Goal: Task Accomplishment & Management: Use online tool/utility

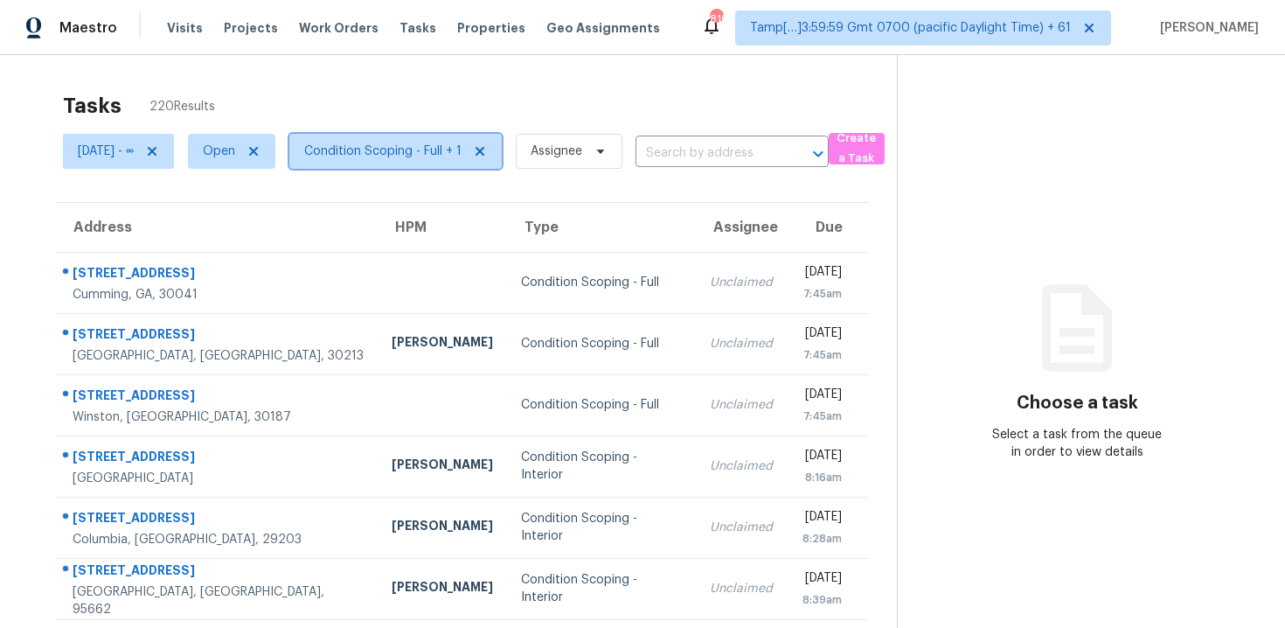
click at [424, 158] on span "Condition Scoping - Full + 1" at bounding box center [382, 150] width 157 height 17
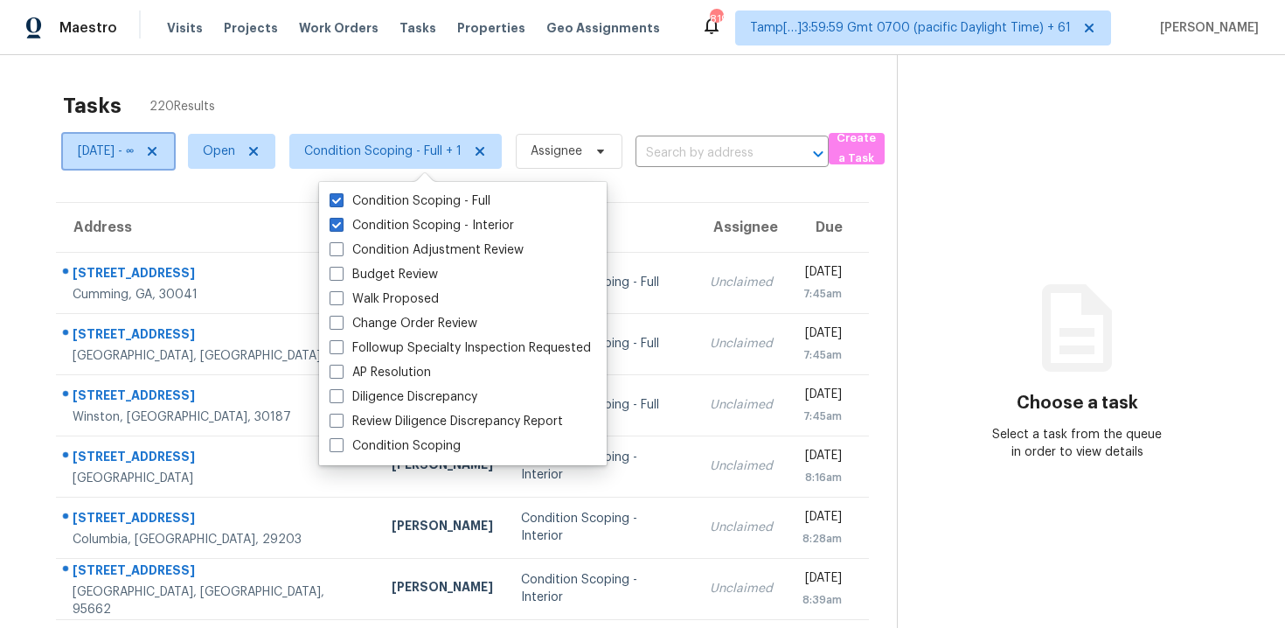
click at [121, 157] on span "[DATE] - ∞" at bounding box center [106, 150] width 56 height 17
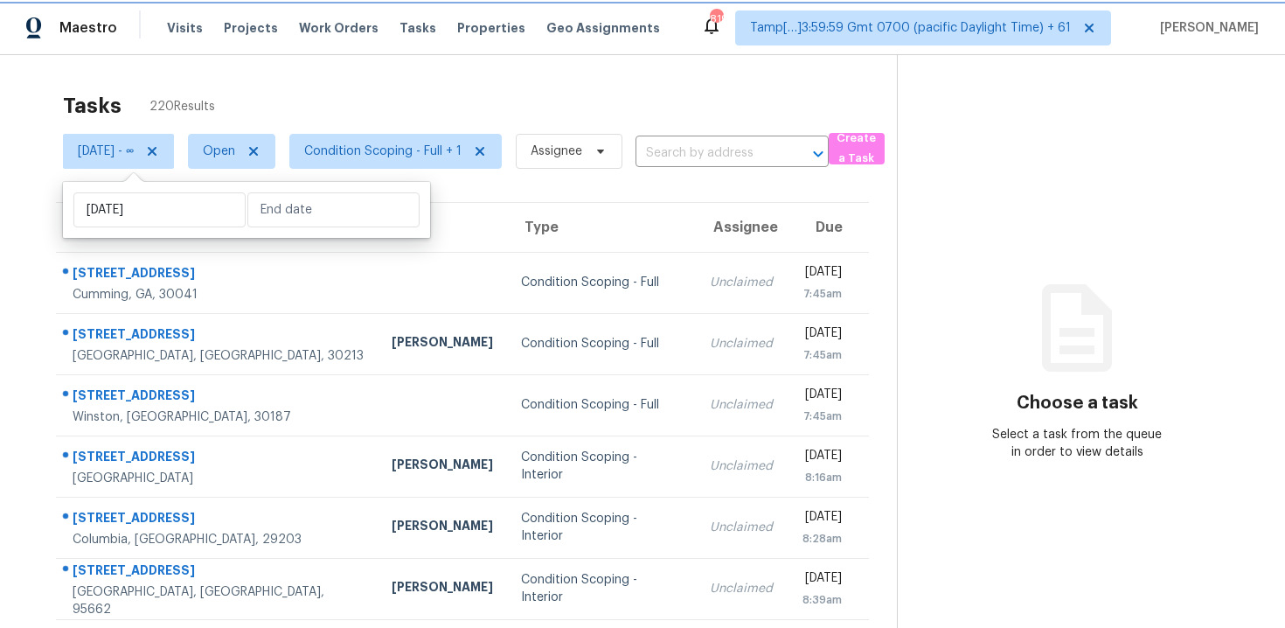
click at [174, 150] on span "[DATE] - ∞" at bounding box center [118, 151] width 111 height 35
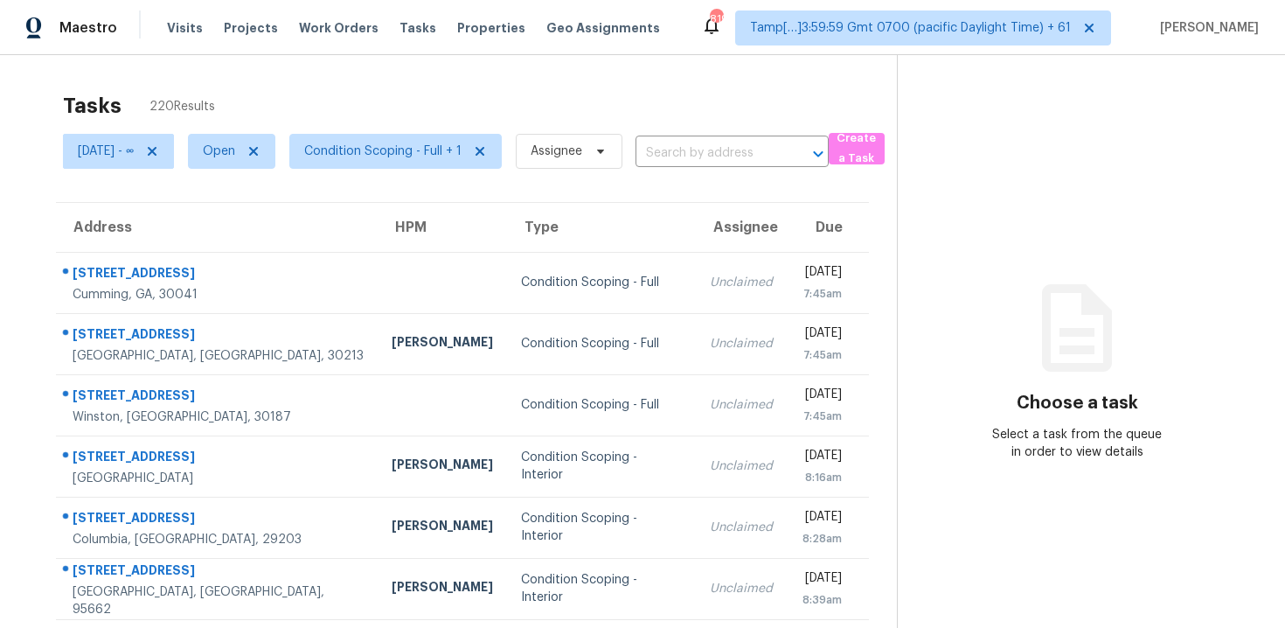
click at [159, 149] on icon at bounding box center [152, 151] width 14 height 14
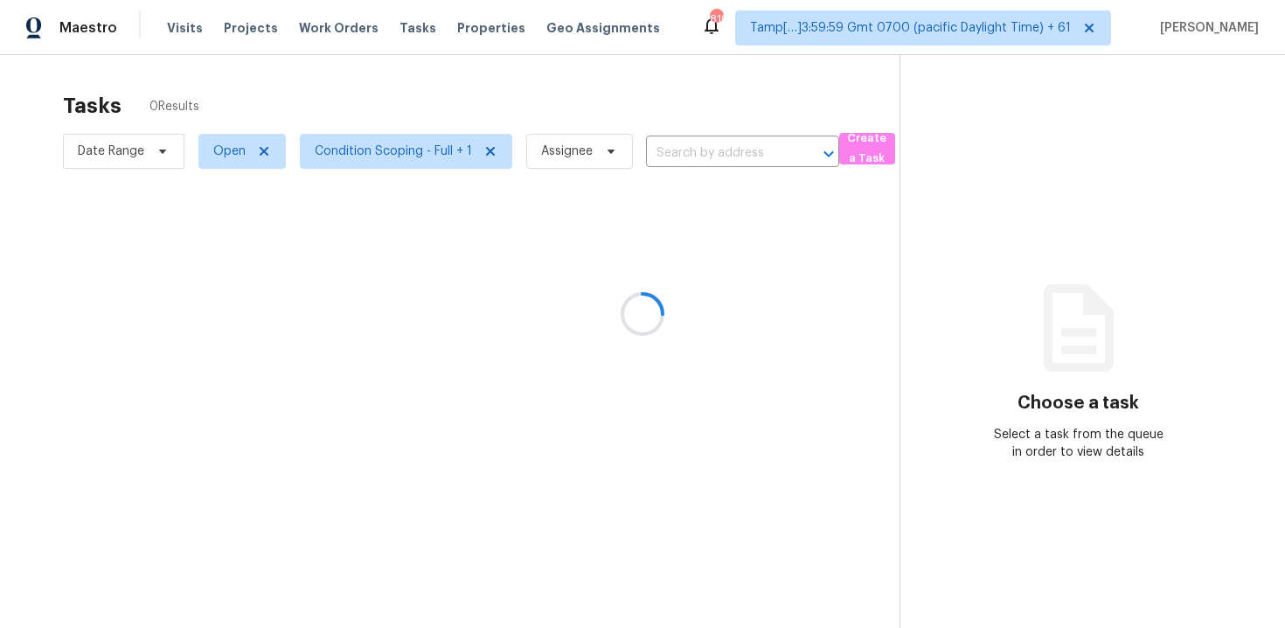
click at [354, 110] on div at bounding box center [642, 314] width 1285 height 628
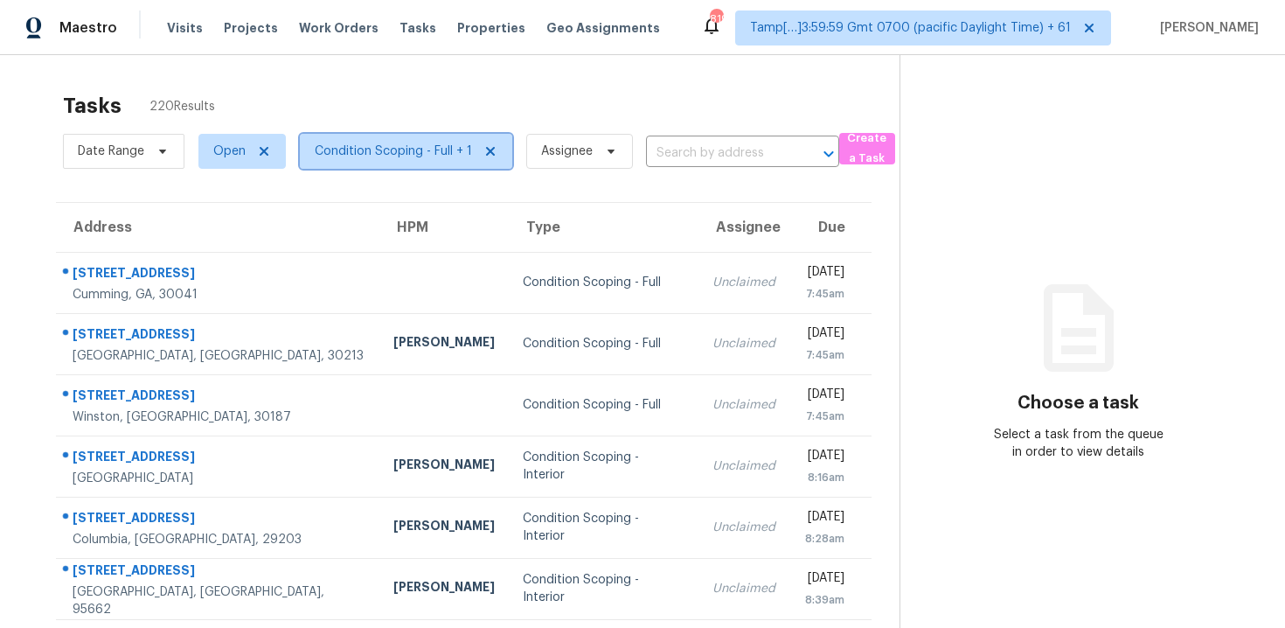
click at [379, 157] on span "Condition Scoping - Full + 1" at bounding box center [393, 150] width 157 height 17
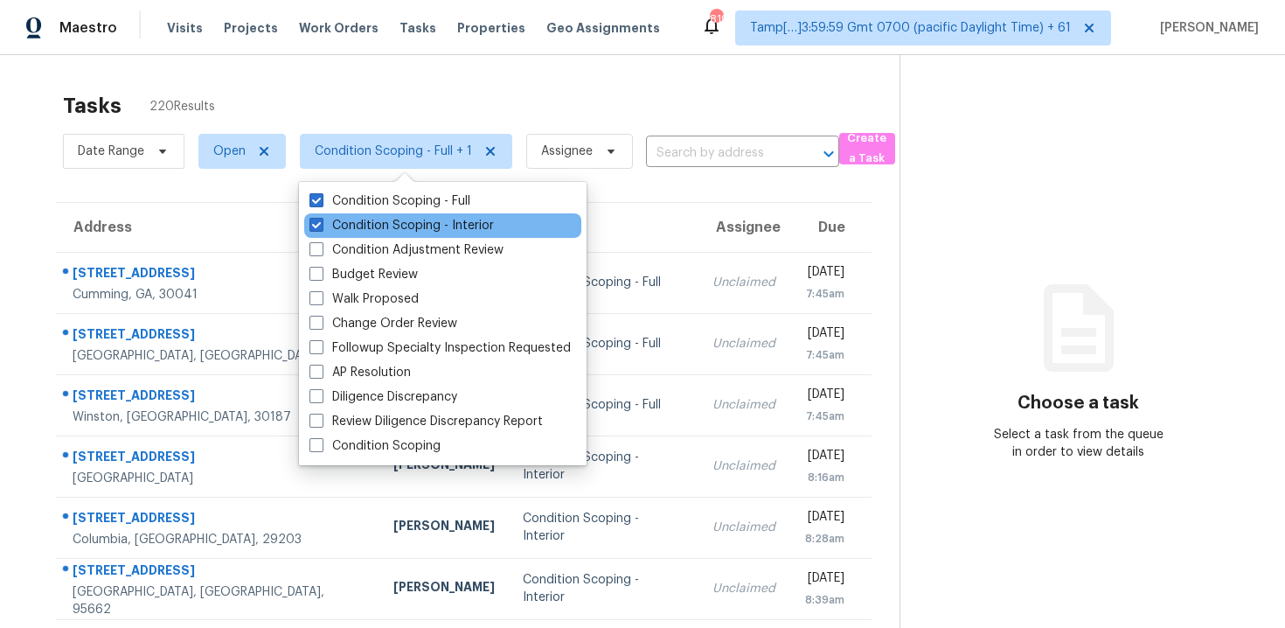
click at [405, 215] on div "Condition Scoping - Interior" at bounding box center [442, 225] width 277 height 24
click at [396, 215] on div "Condition Scoping - Interior" at bounding box center [442, 225] width 277 height 24
click at [396, 219] on label "Condition Scoping - Interior" at bounding box center [401, 225] width 184 height 17
click at [321, 219] on input "Condition Scoping - Interior" at bounding box center [314, 222] width 11 height 11
checkbox input "false"
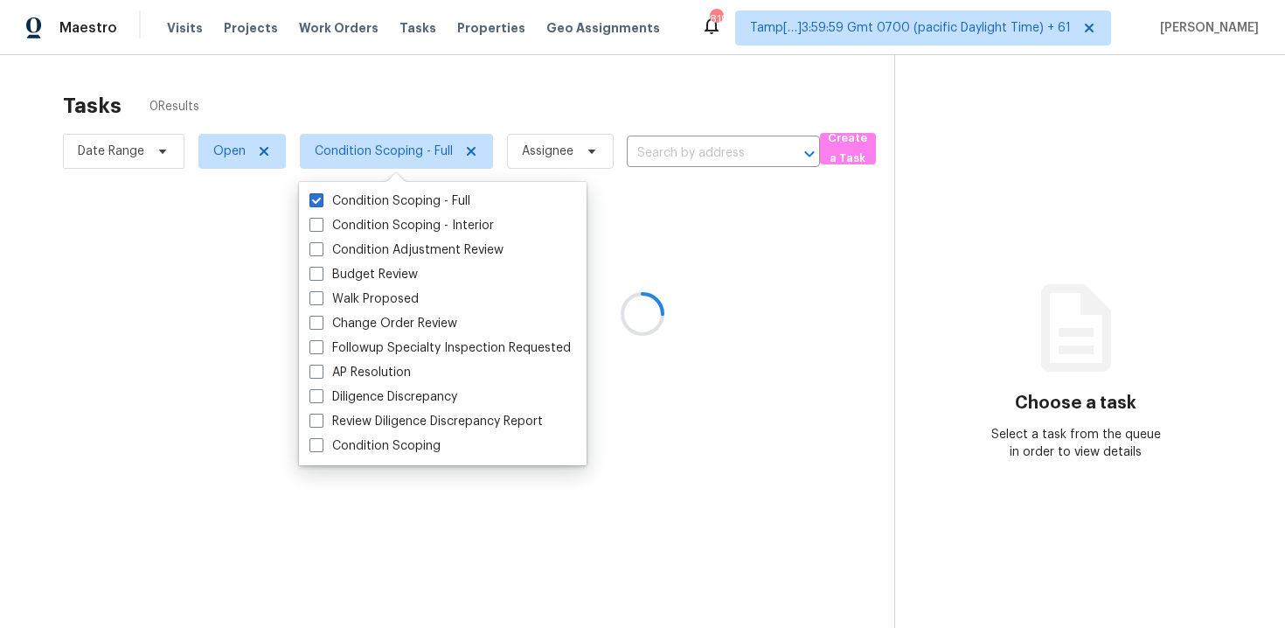
click at [396, 104] on div at bounding box center [642, 314] width 1285 height 628
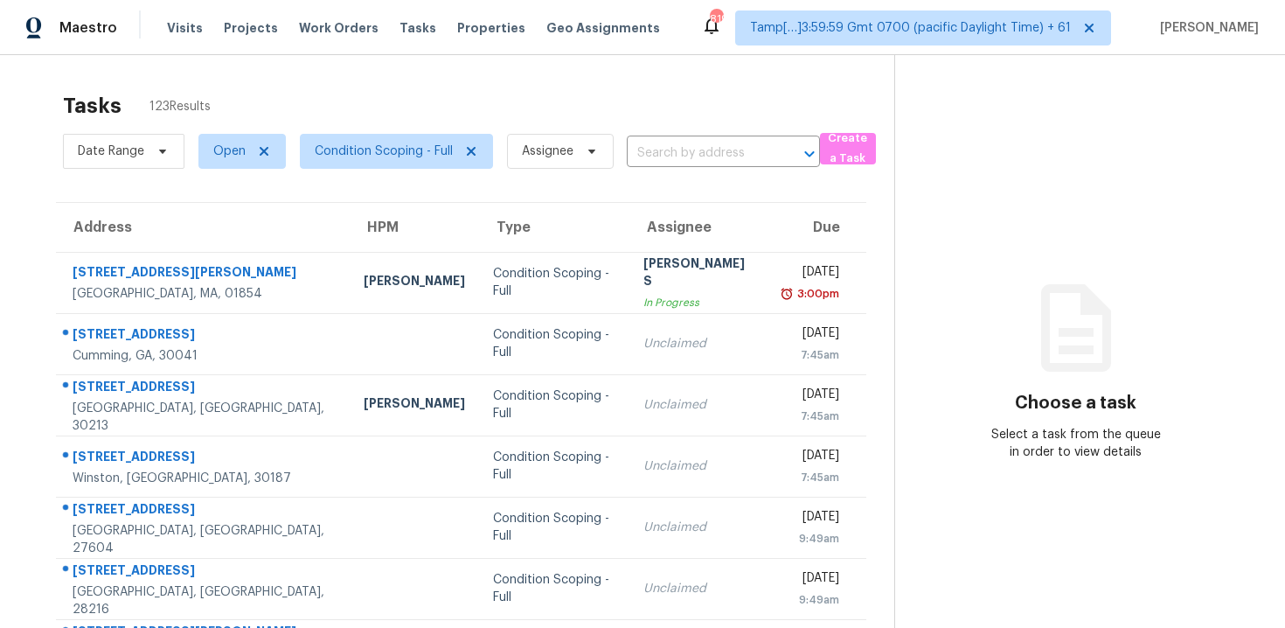
click at [1052, 245] on section "Choose a task Select a task from the queue in order to view details" at bounding box center [1075, 483] width 363 height 856
click at [685, 165] on input "text" at bounding box center [699, 153] width 144 height 27
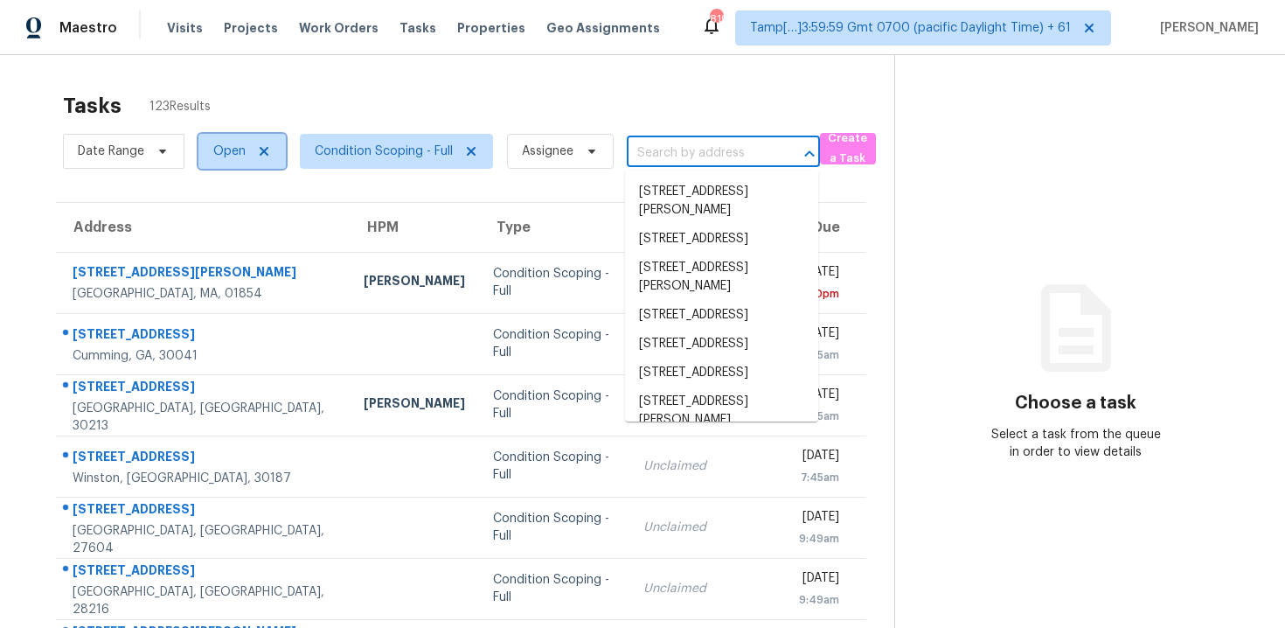
click at [240, 154] on span "Open" at bounding box center [229, 150] width 32 height 17
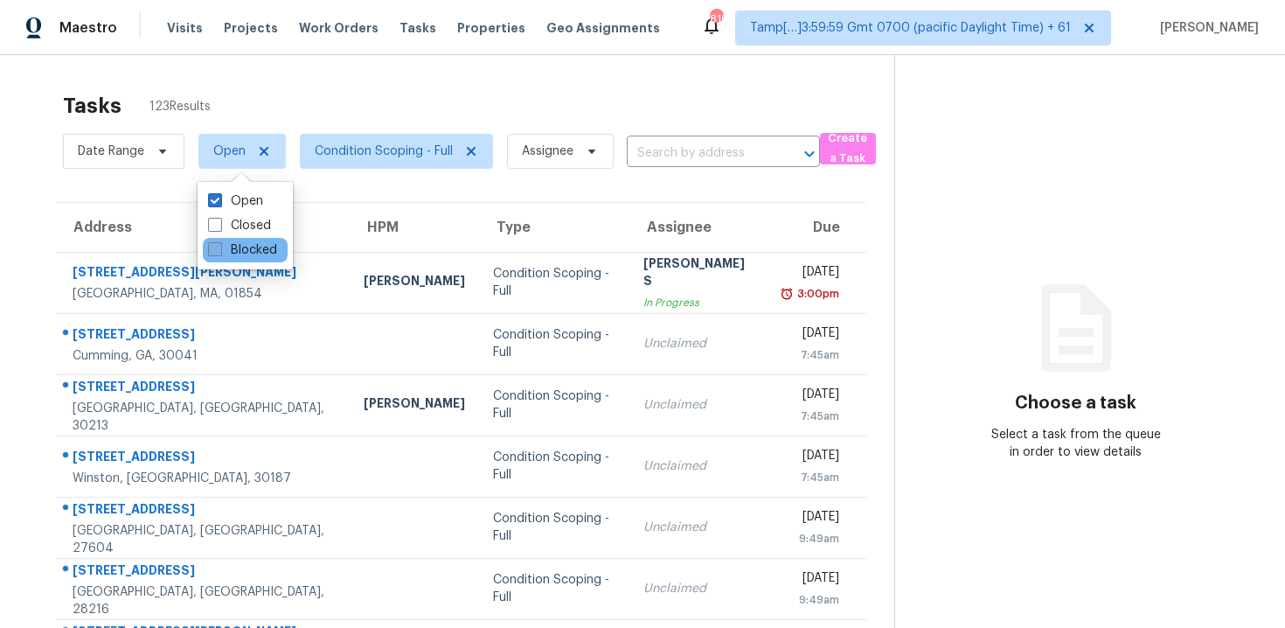
click at [258, 242] on label "Blocked" at bounding box center [242, 249] width 69 height 17
click at [219, 242] on input "Blocked" at bounding box center [213, 246] width 11 height 11
checkbox input "true"
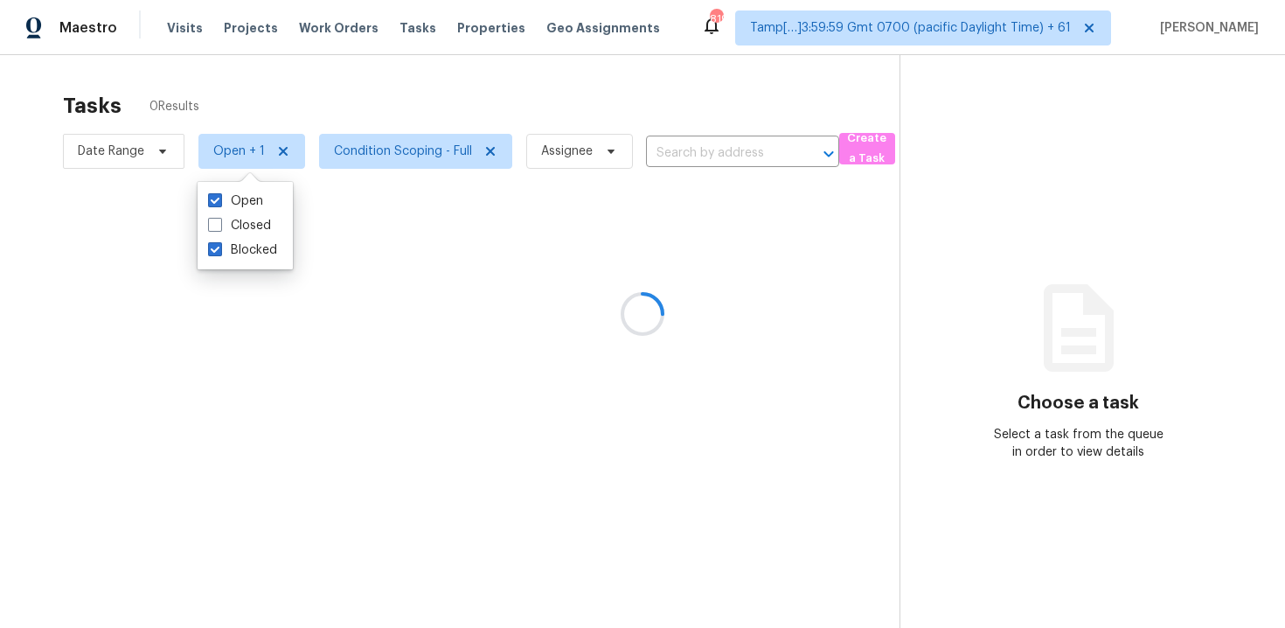
click at [723, 139] on div at bounding box center [642, 314] width 1285 height 628
click at [678, 175] on div at bounding box center [642, 314] width 1285 height 628
click at [280, 141] on div at bounding box center [642, 314] width 1285 height 628
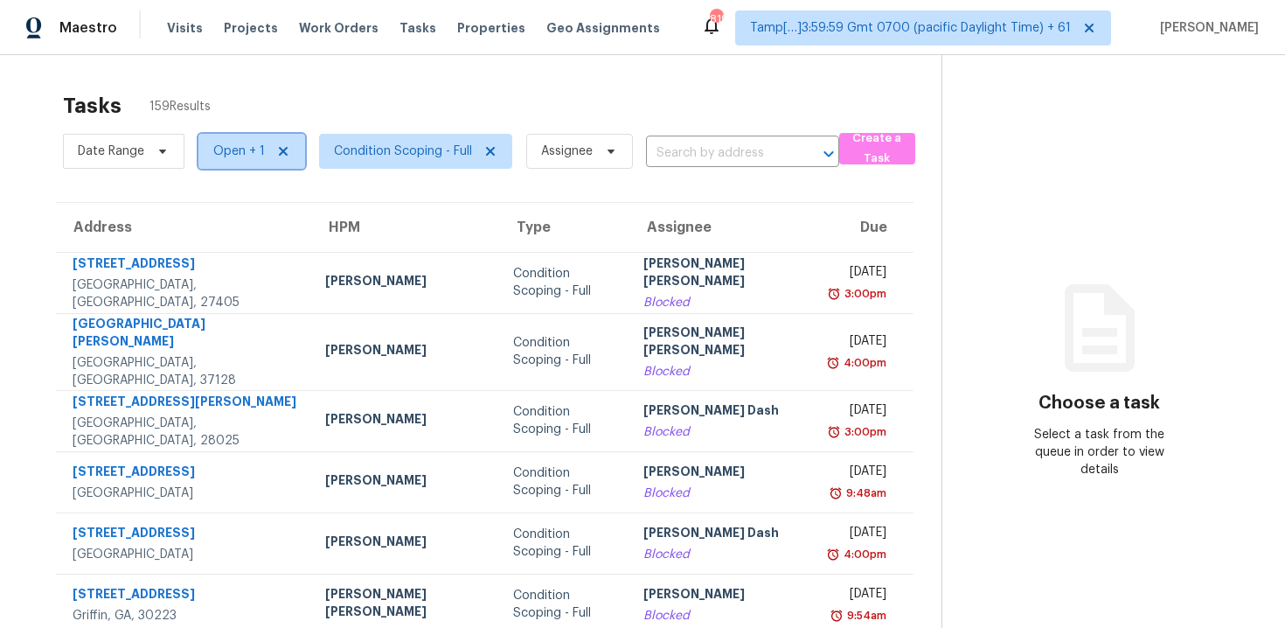
click at [281, 150] on icon at bounding box center [283, 151] width 9 height 9
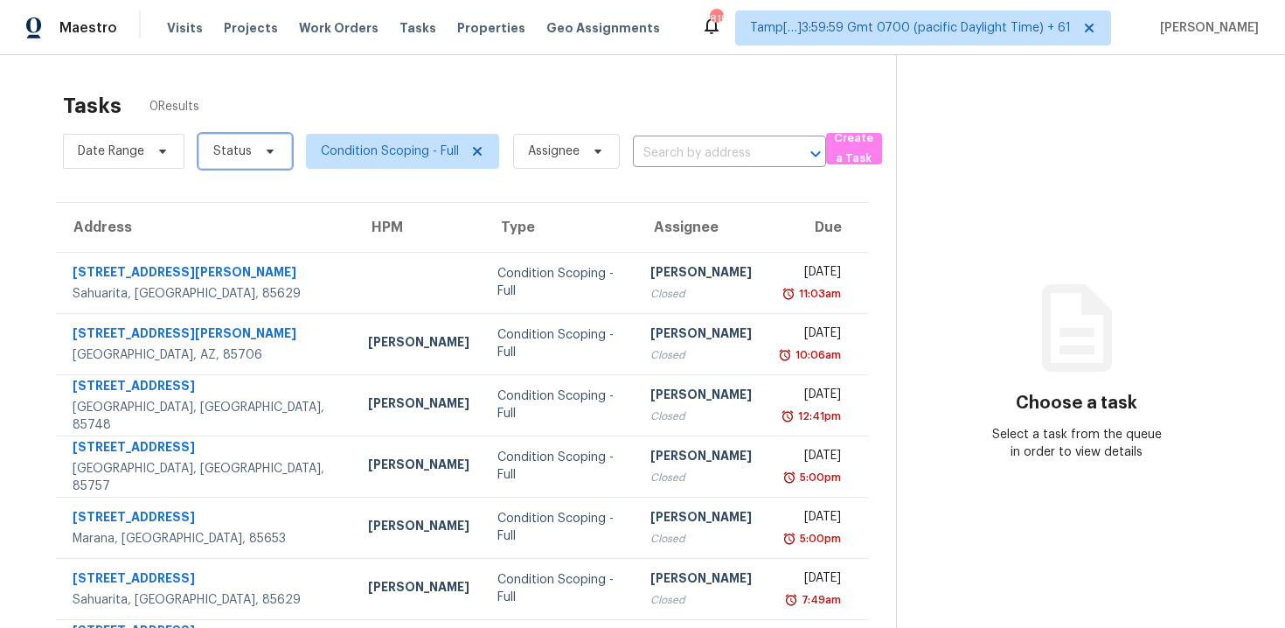
click at [281, 149] on span "Status" at bounding box center [245, 151] width 94 height 35
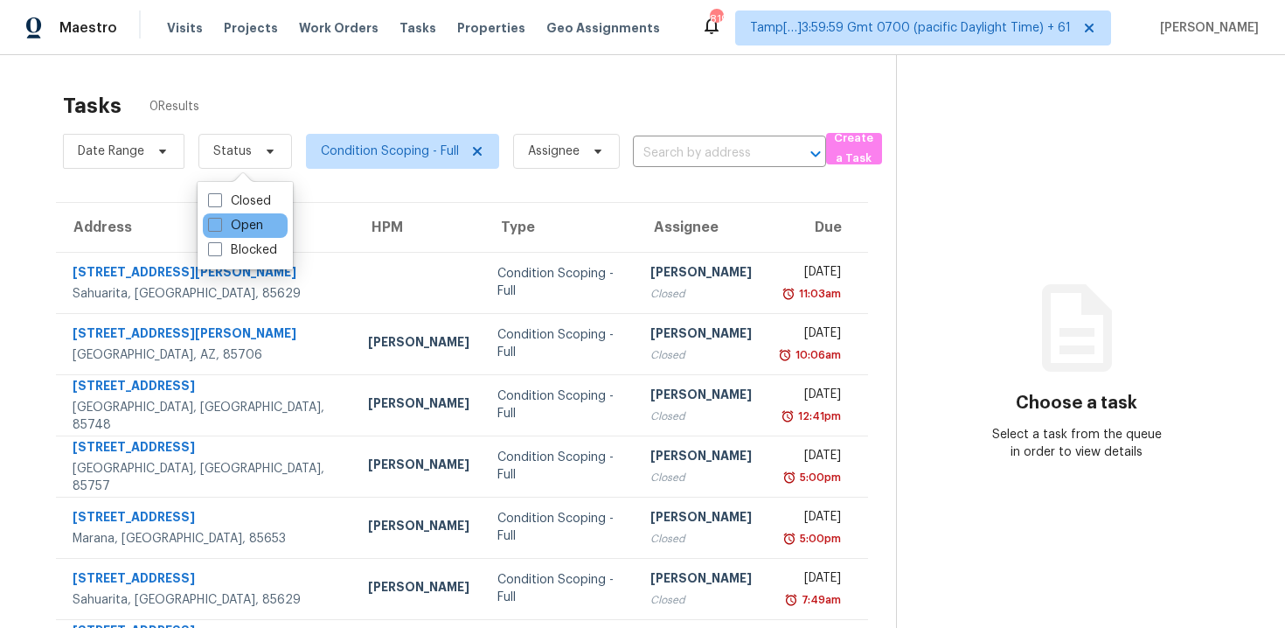
click at [277, 229] on div "Open" at bounding box center [245, 225] width 85 height 24
click at [261, 221] on label "Open" at bounding box center [235, 225] width 55 height 17
click at [219, 221] on input "Open" at bounding box center [213, 222] width 11 height 11
checkbox input "true"
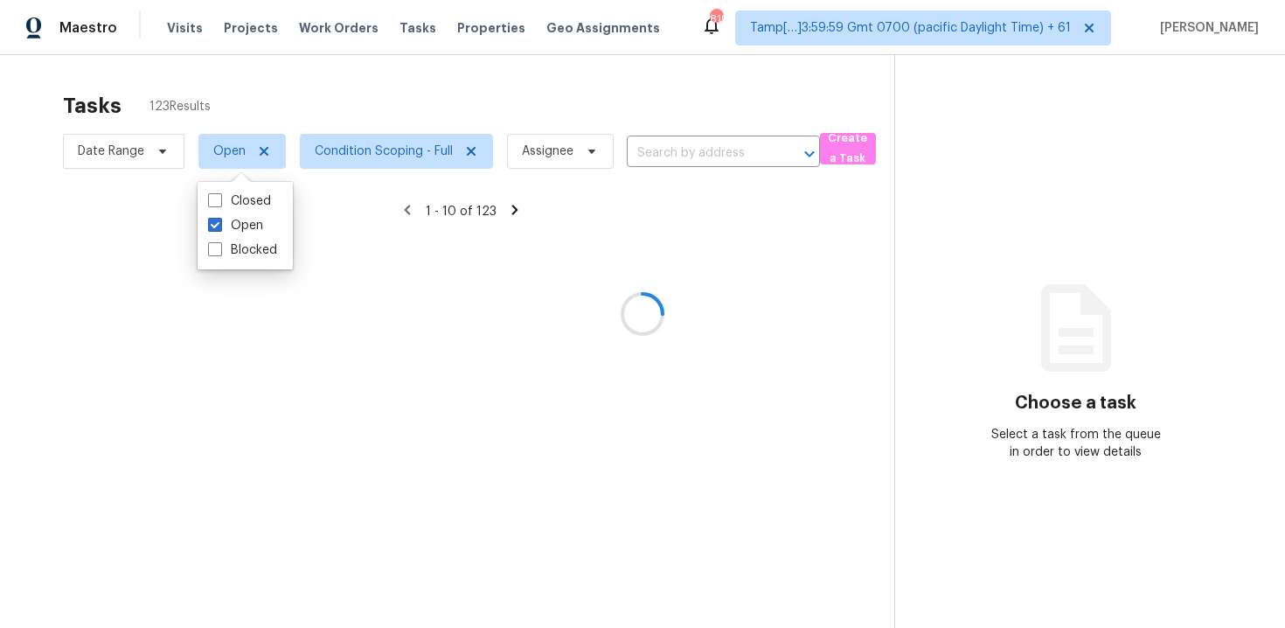
click at [277, 114] on div at bounding box center [642, 314] width 1285 height 628
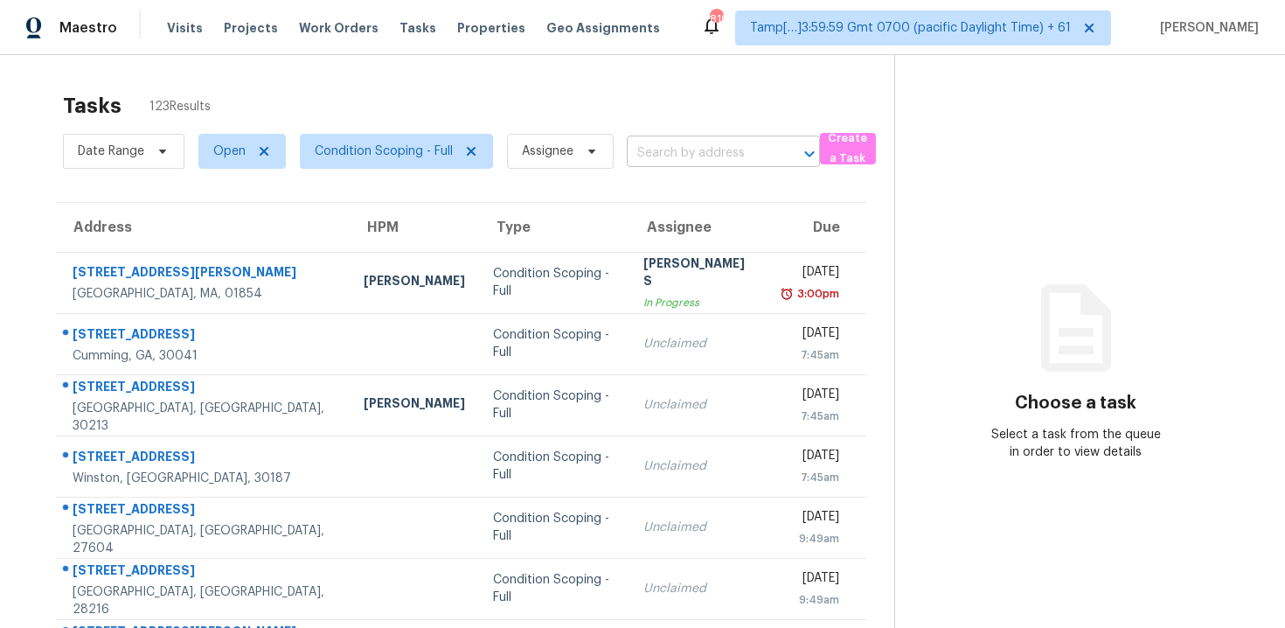
click at [671, 159] on input "text" at bounding box center [699, 153] width 144 height 27
click at [211, 152] on span "Open" at bounding box center [241, 151] width 87 height 35
click at [277, 253] on div "Blocked" at bounding box center [245, 250] width 85 height 24
click at [678, 146] on input "text" at bounding box center [699, 153] width 144 height 27
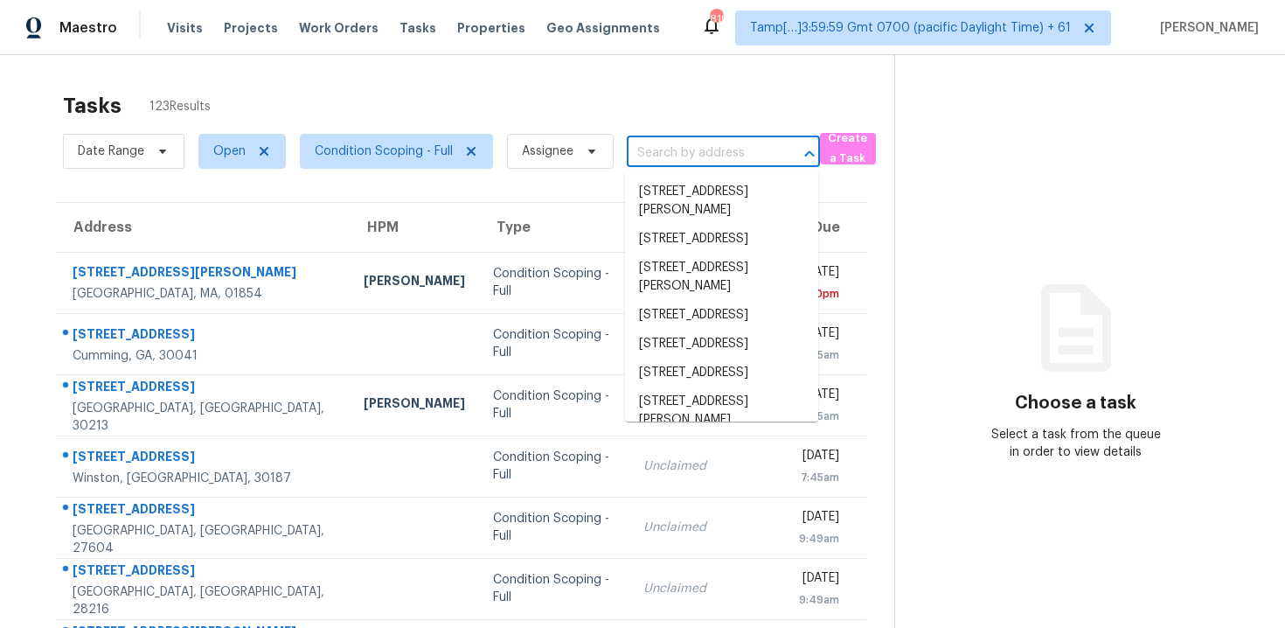
paste input "[STREET_ADDRESS]"
type input "[STREET_ADDRESS]"
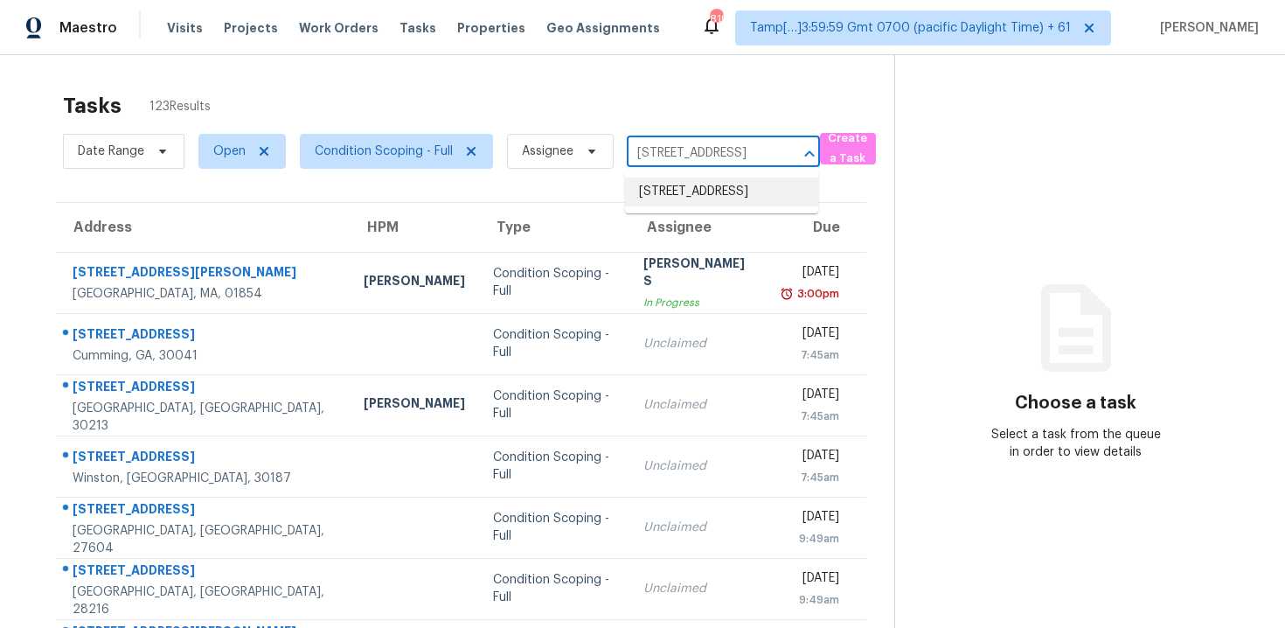
click at [688, 188] on li "[STREET_ADDRESS]" at bounding box center [721, 191] width 193 height 29
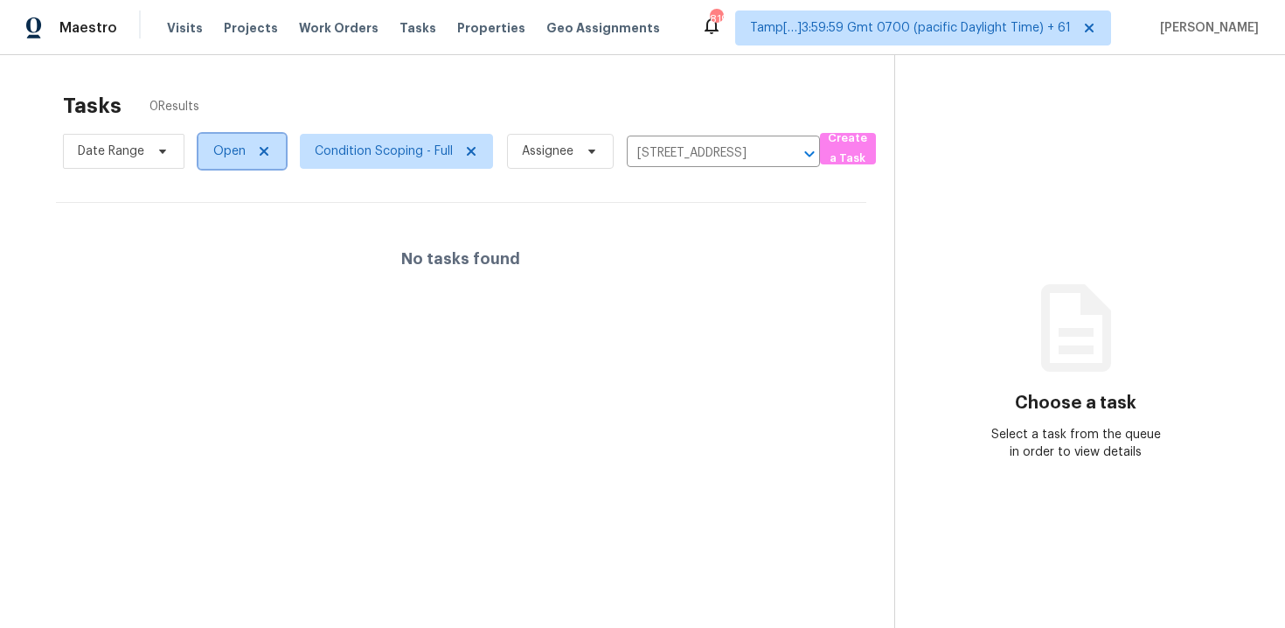
click at [220, 153] on span "Open" at bounding box center [229, 150] width 32 height 17
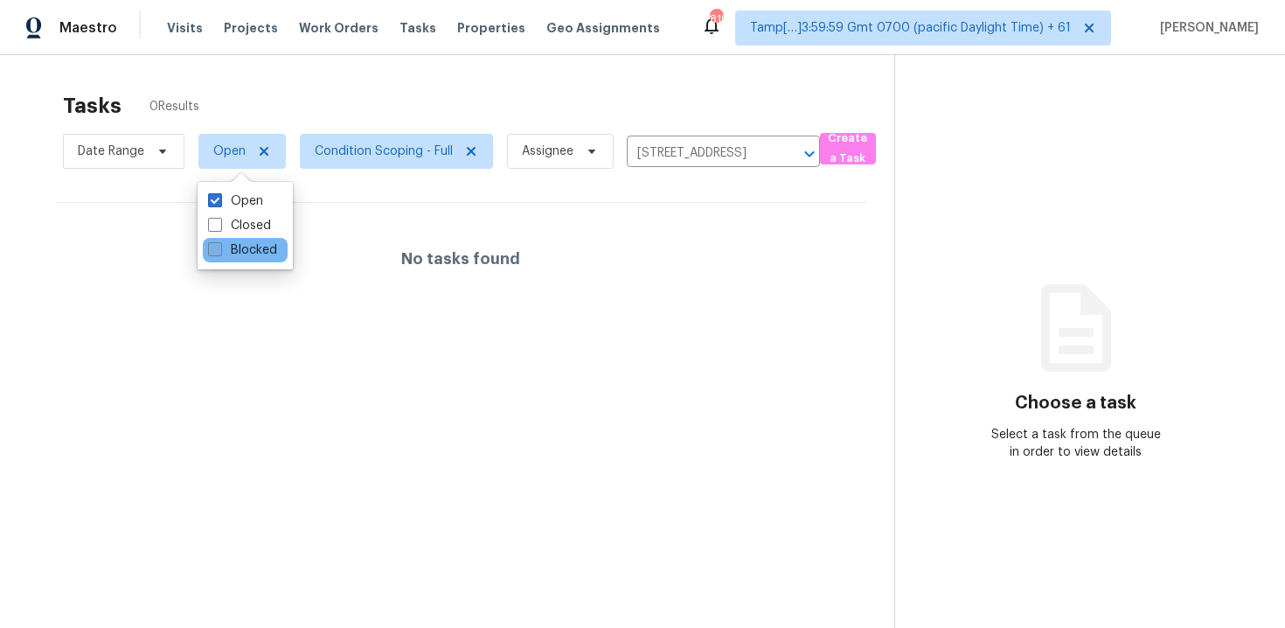
click at [234, 255] on label "Blocked" at bounding box center [242, 249] width 69 height 17
click at [219, 253] on input "Blocked" at bounding box center [213, 246] width 11 height 11
checkbox input "true"
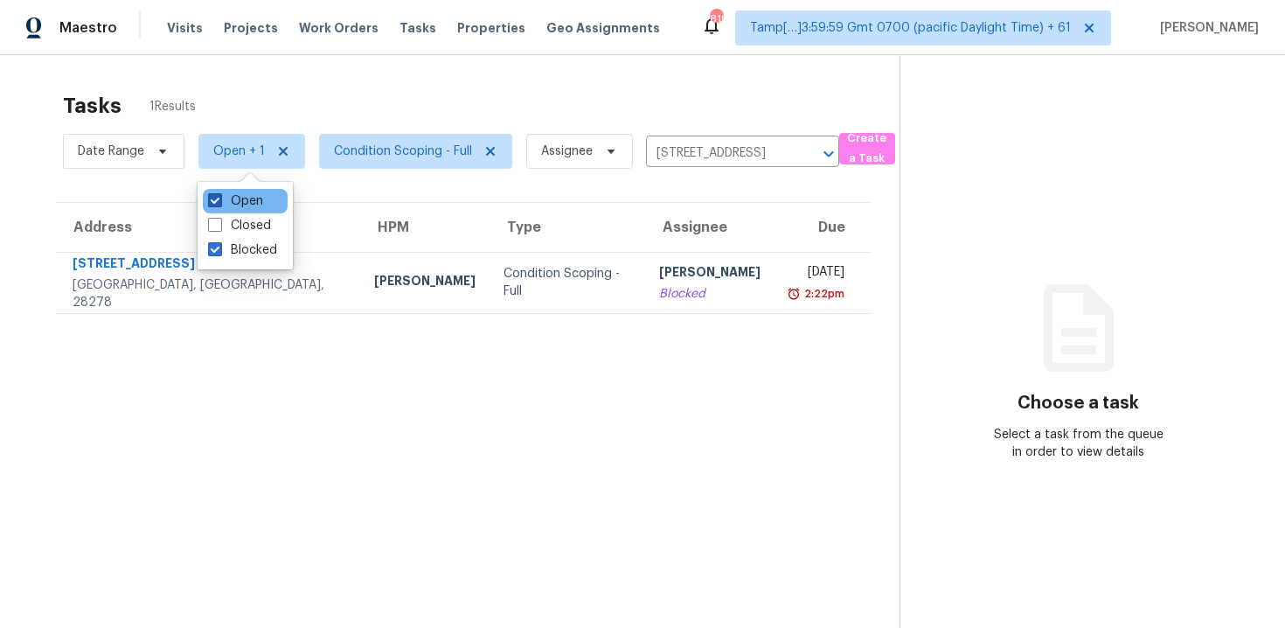
click at [240, 203] on label "Open" at bounding box center [235, 200] width 55 height 17
click at [219, 203] on input "Open" at bounding box center [213, 197] width 11 height 11
checkbox input "false"
click at [387, 80] on div "Tasks 1 Results Date Range Blocked Condition Scoping - Full Assignee [STREET_AD…" at bounding box center [642, 369] width 1285 height 628
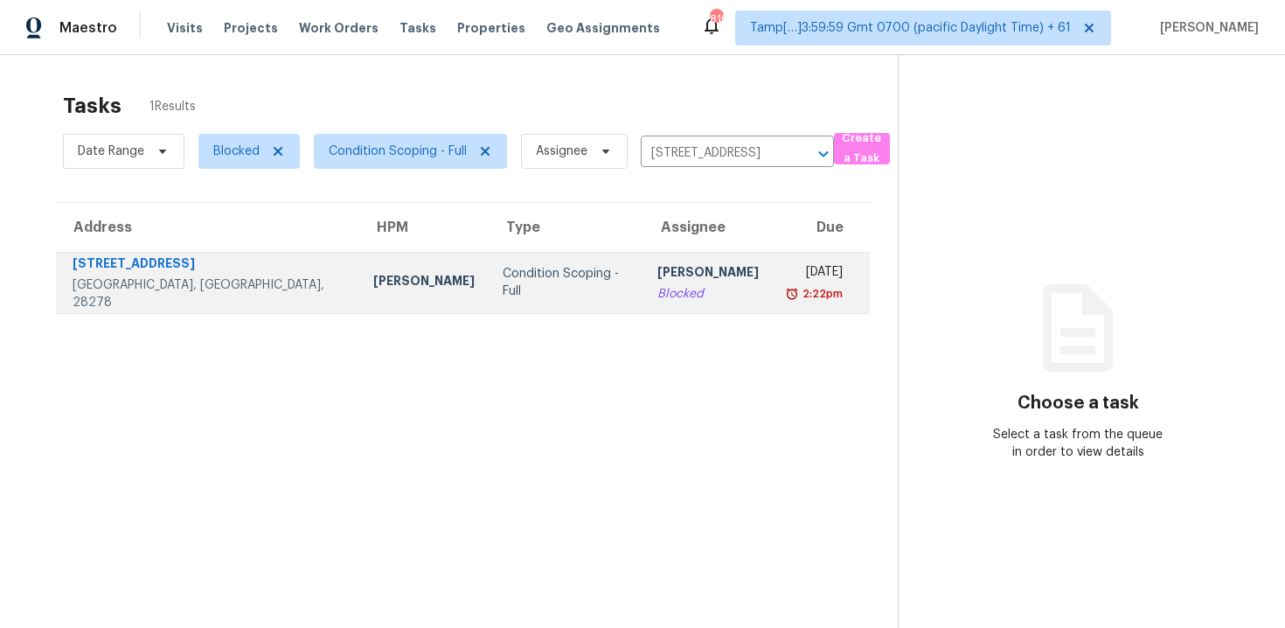
click at [547, 263] on td "Condition Scoping - Full" at bounding box center [567, 282] width 156 height 61
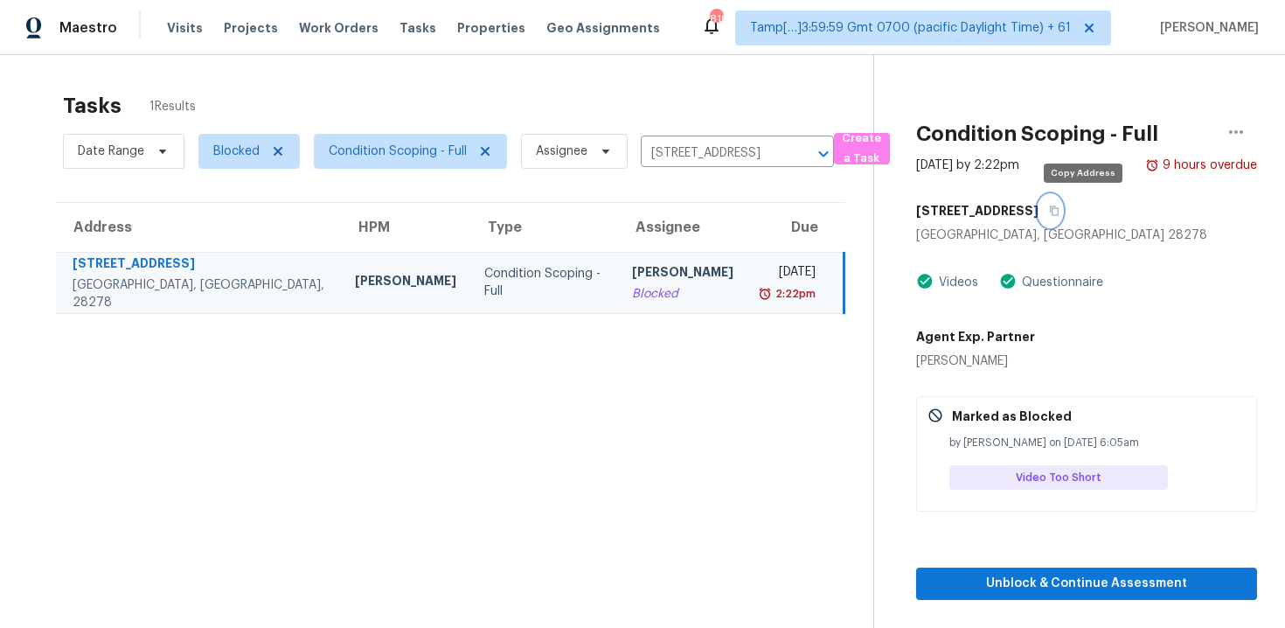
click at [1062, 219] on button "button" at bounding box center [1050, 210] width 24 height 31
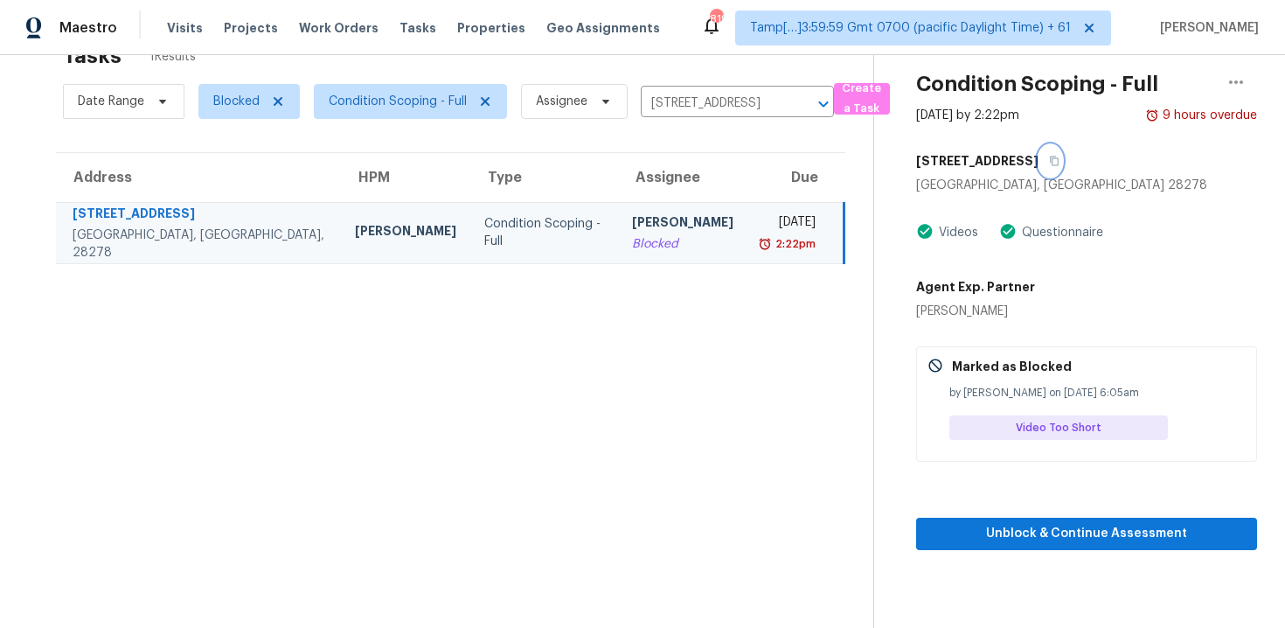
scroll to position [55, 0]
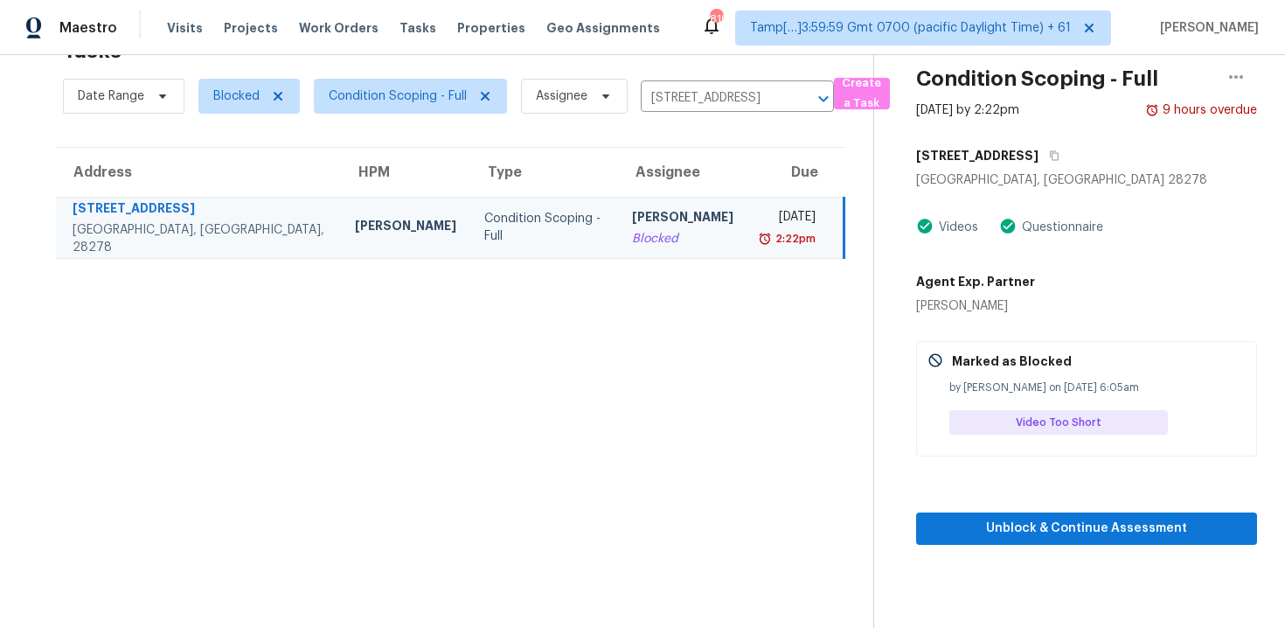
click at [1015, 511] on div "Unblock & Continue Assessment" at bounding box center [1086, 500] width 341 height 88
click at [1028, 531] on span "Unblock & Continue Assessment" at bounding box center [1086, 528] width 313 height 22
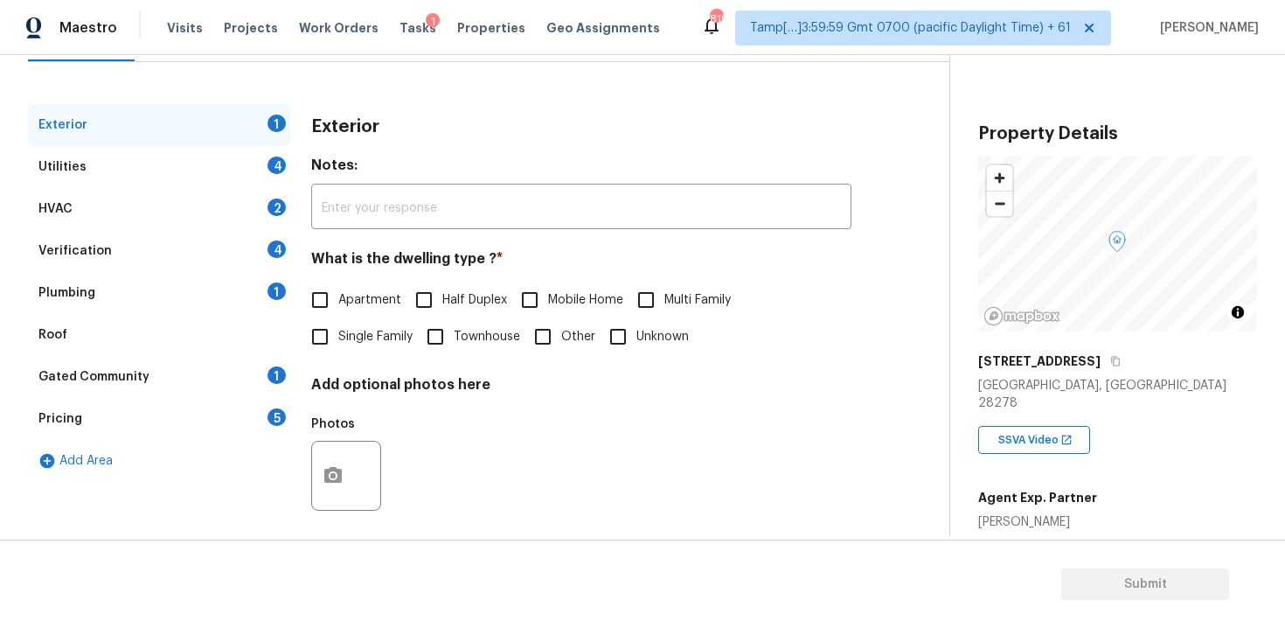
scroll to position [214, 0]
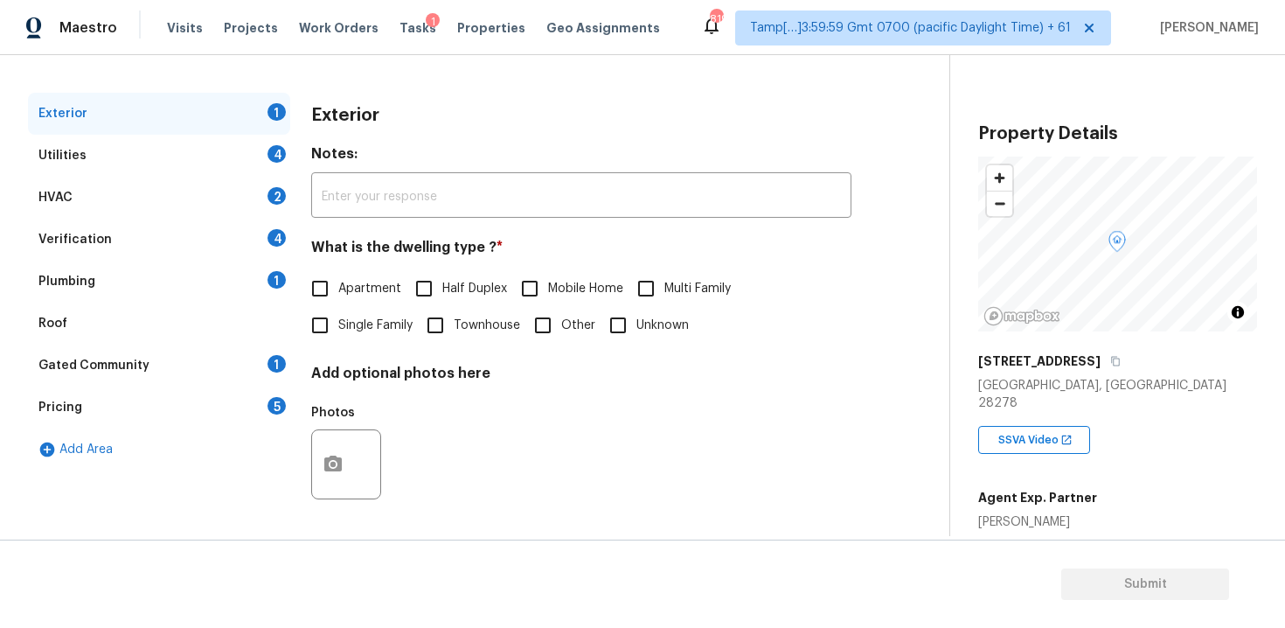
click at [329, 329] on input "Single Family" at bounding box center [320, 325] width 37 height 37
checkbox input "true"
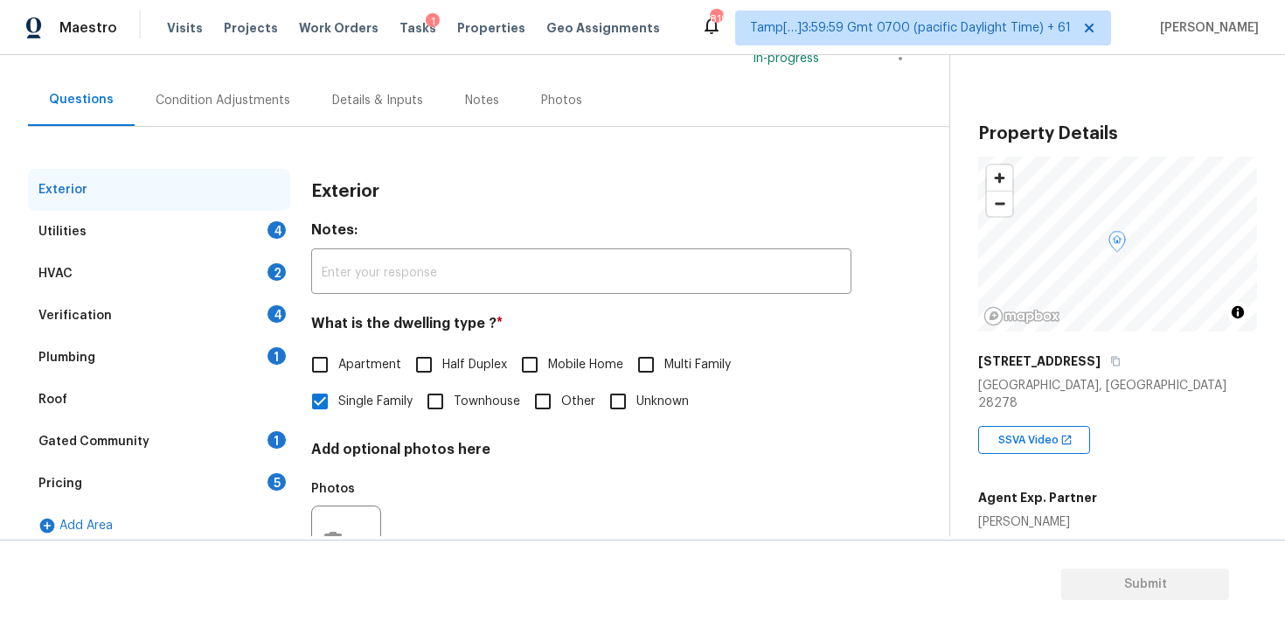
scroll to position [49, 0]
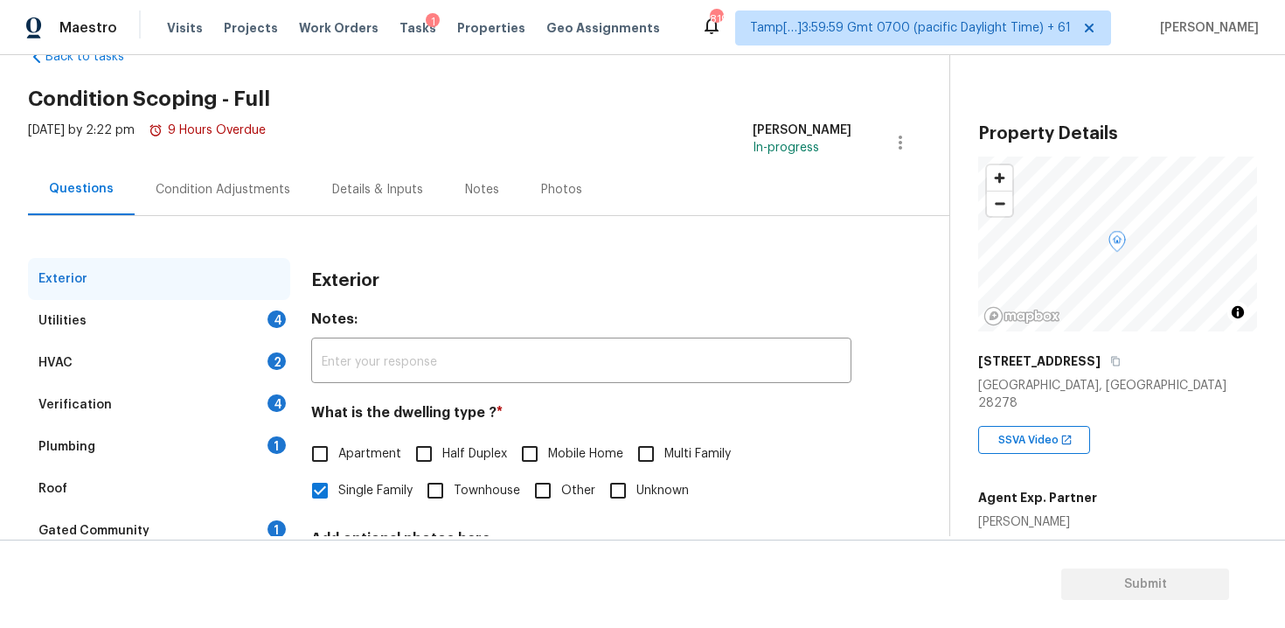
click at [226, 201] on div "Condition Adjustments" at bounding box center [223, 189] width 177 height 52
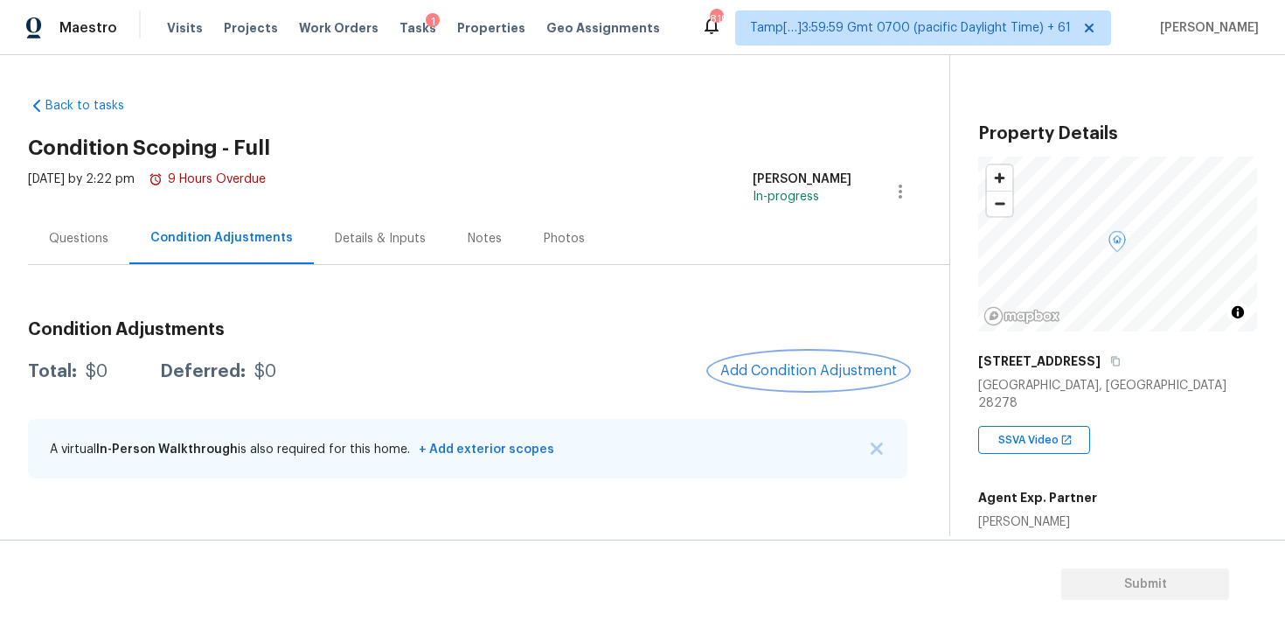
click at [725, 373] on span "Add Condition Adjustment" at bounding box center [808, 371] width 177 height 16
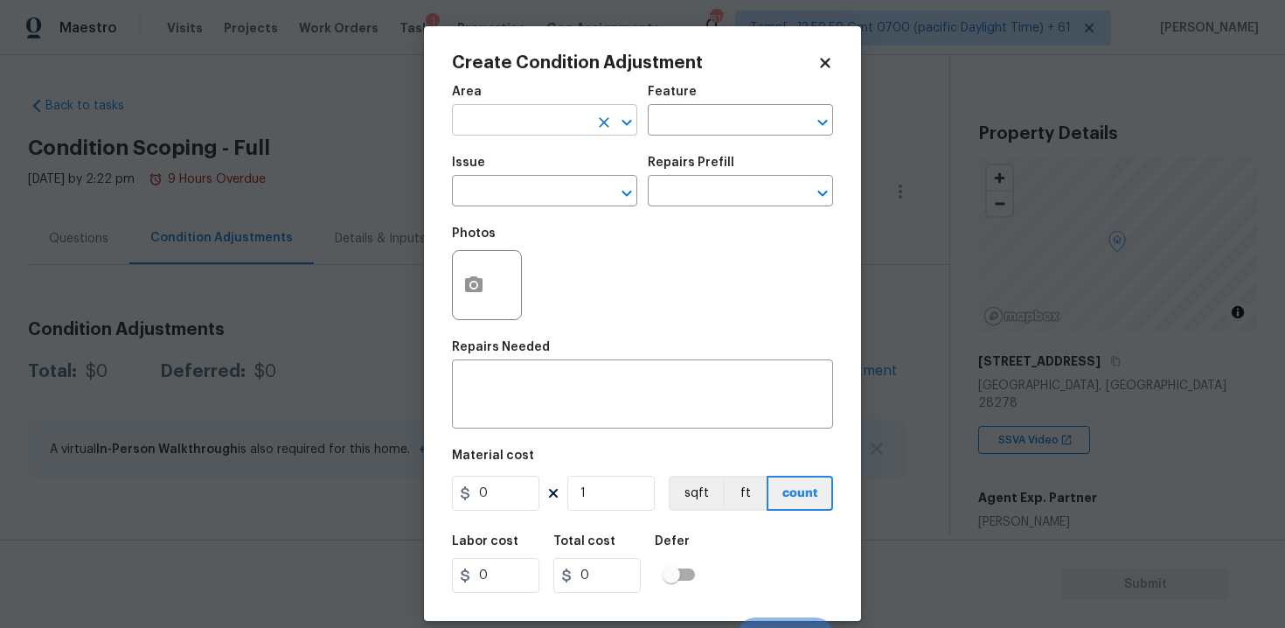
click at [503, 114] on input "text" at bounding box center [520, 121] width 136 height 27
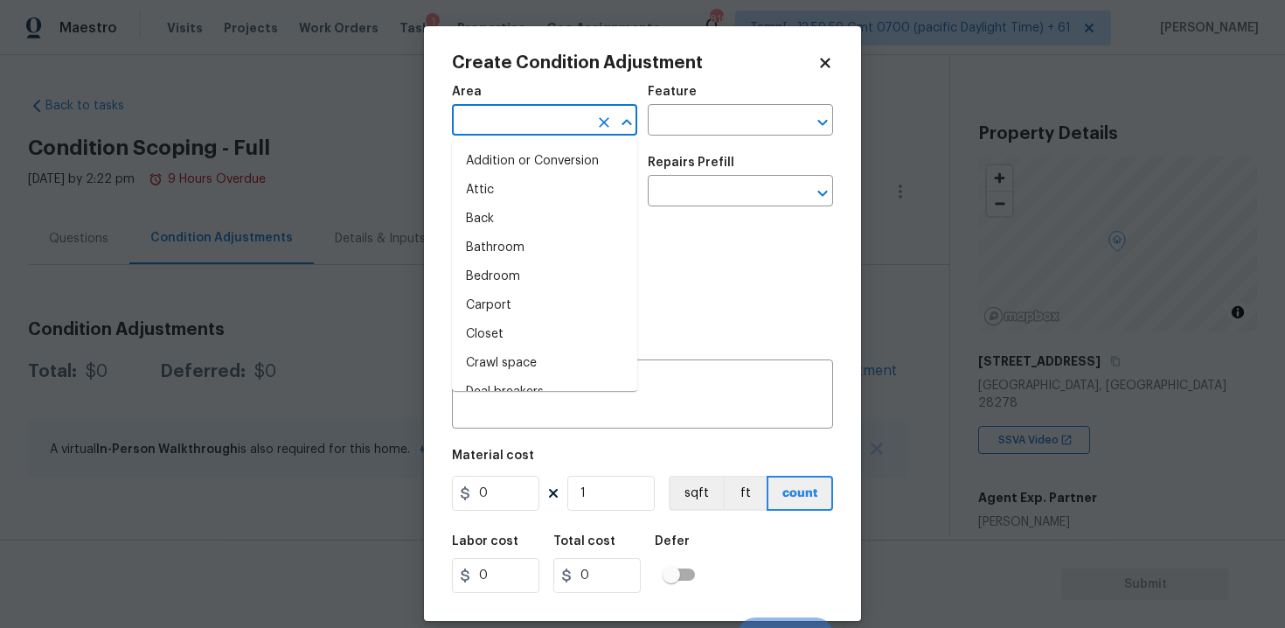
type input "e"
type input "x"
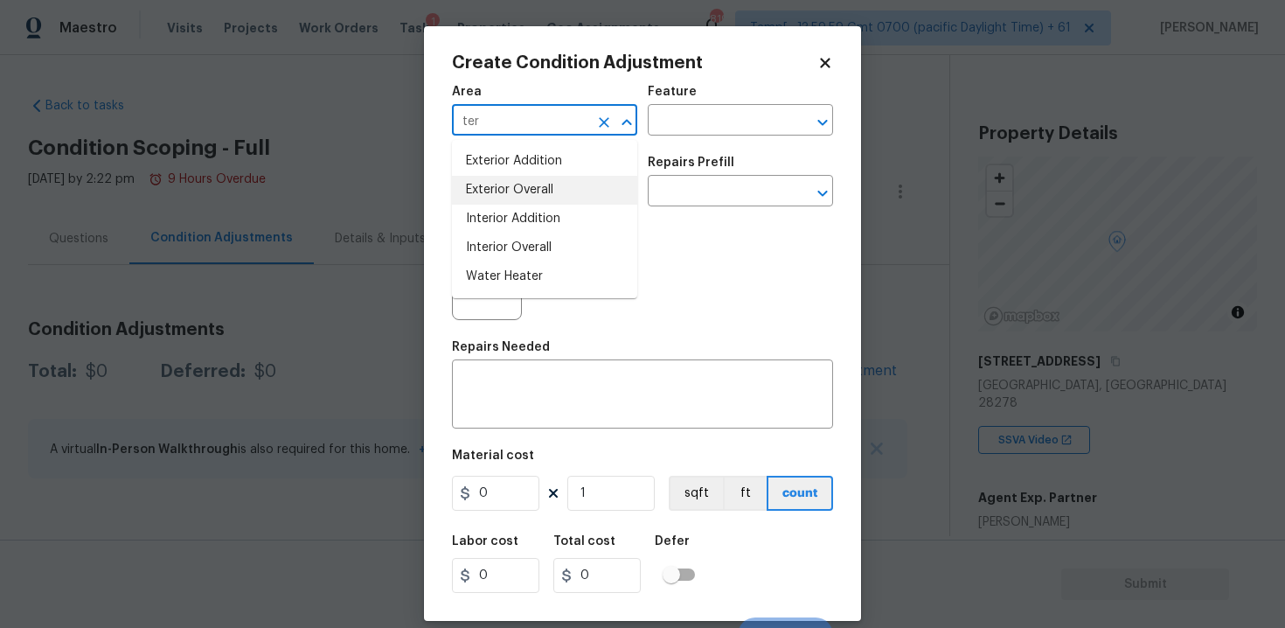
click at [523, 183] on li "Exterior Overall" at bounding box center [544, 190] width 185 height 29
type input "Exterior Overall"
click at [523, 183] on input "text" at bounding box center [520, 192] width 136 height 27
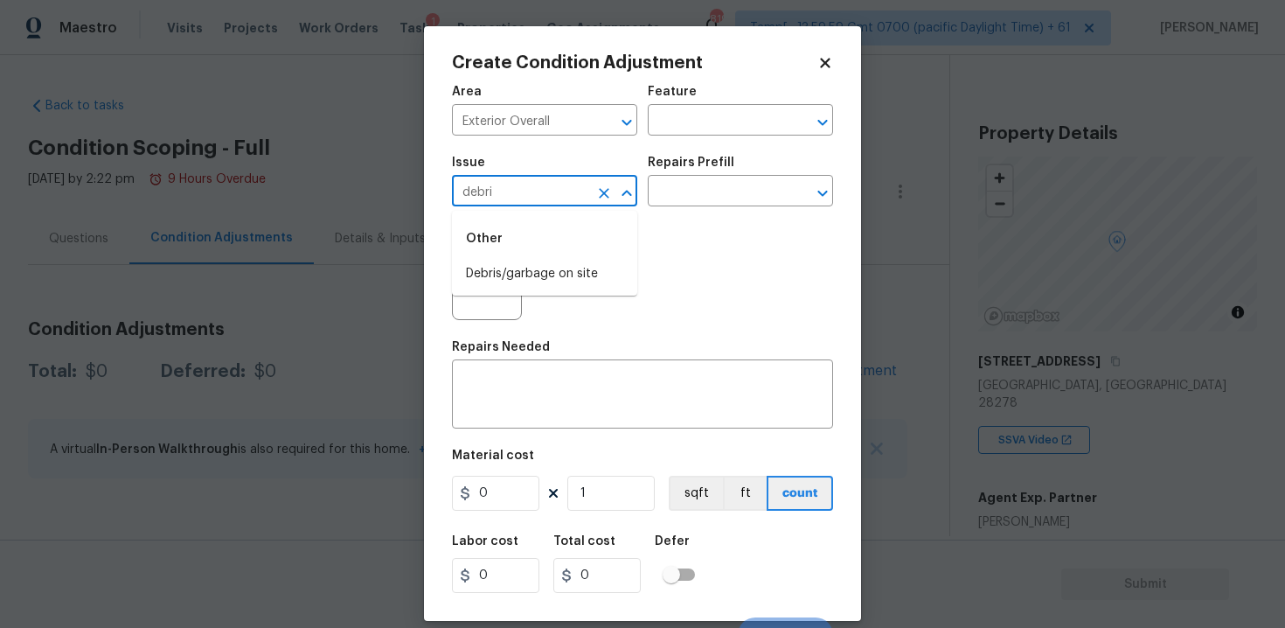
click at [519, 249] on div "Other" at bounding box center [544, 239] width 185 height 42
click at [520, 271] on li "Debris/garbage on site" at bounding box center [544, 274] width 185 height 29
type input "Debris/garbage on site"
click at [475, 281] on icon "button" at bounding box center [473, 284] width 17 height 16
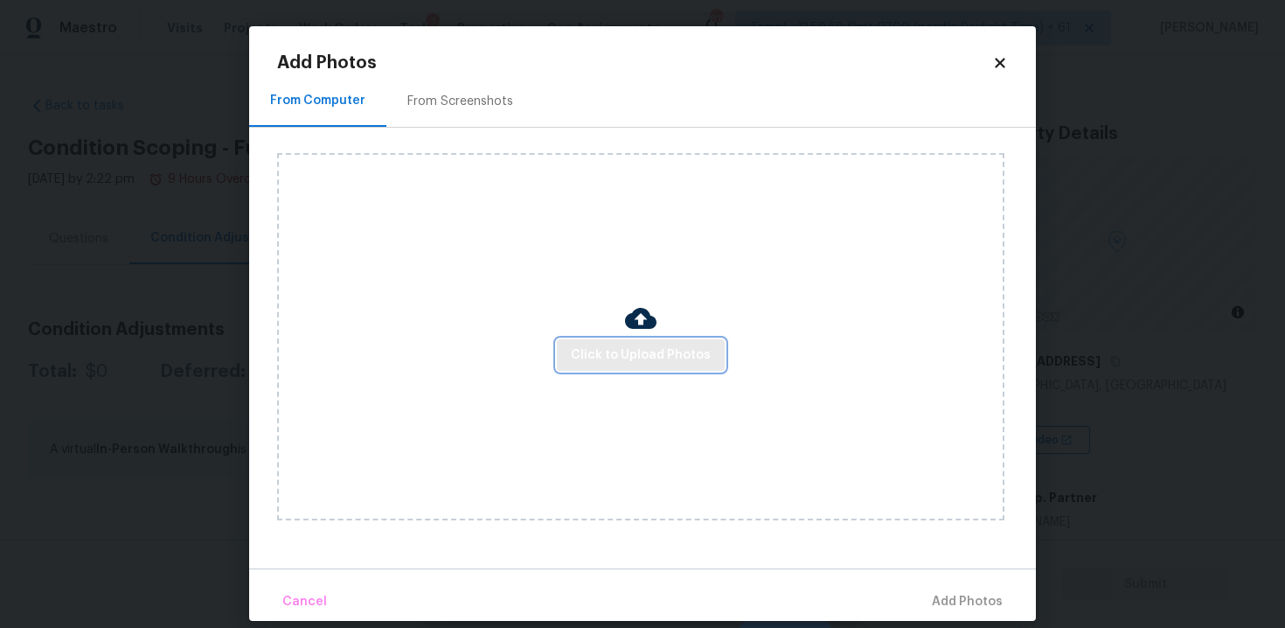
click at [621, 366] on button "Click to Upload Photos" at bounding box center [641, 355] width 168 height 32
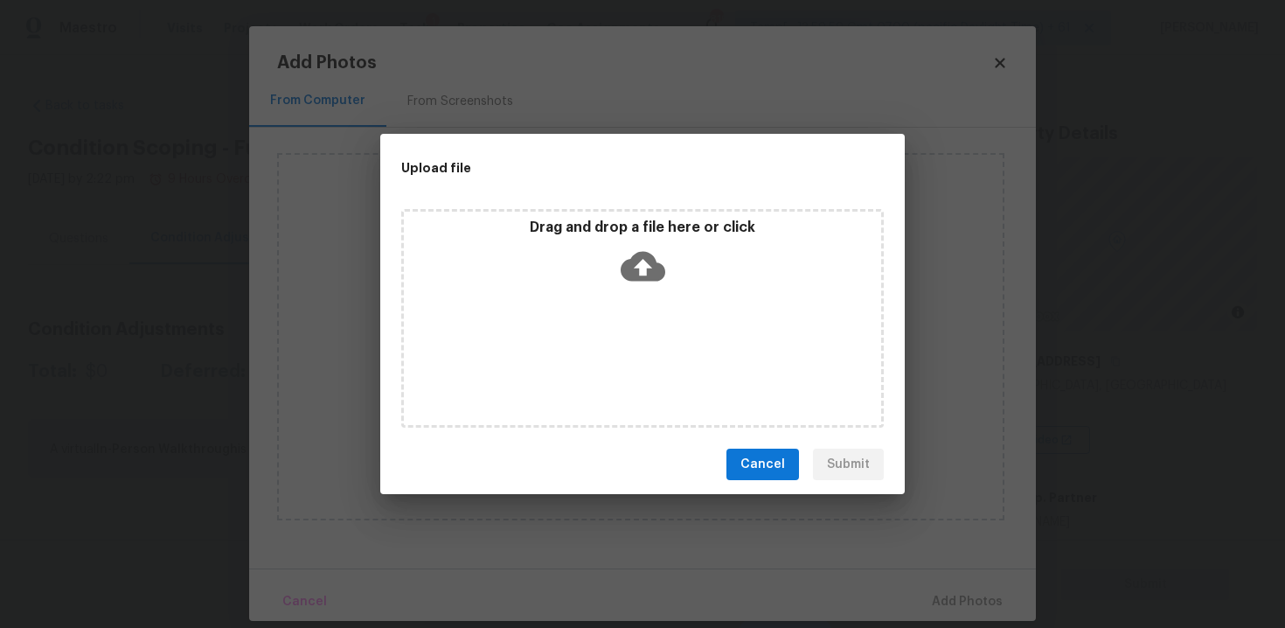
click at [628, 279] on icon at bounding box center [643, 267] width 45 height 30
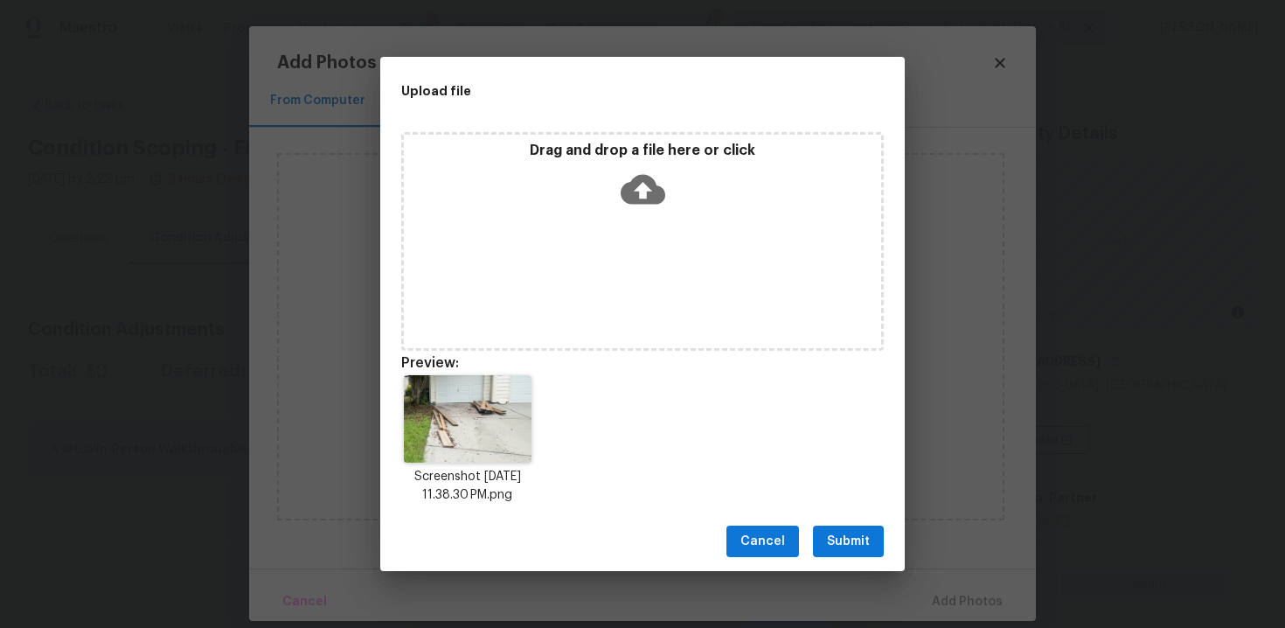
click at [857, 531] on span "Submit" at bounding box center [848, 542] width 43 height 22
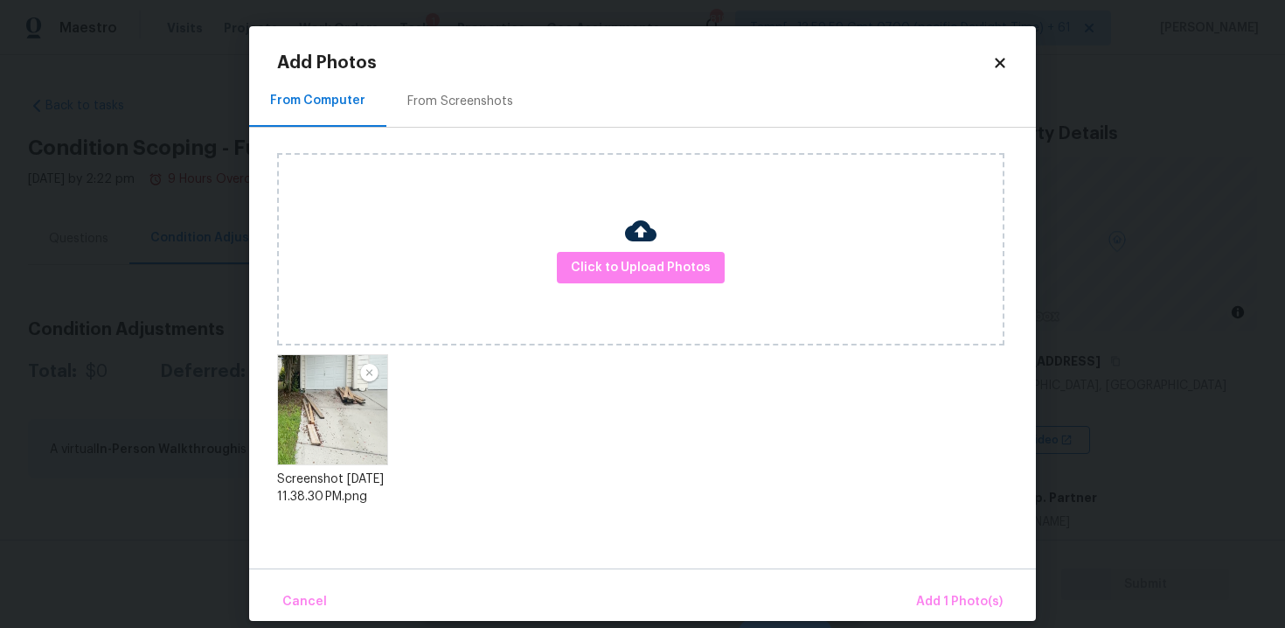
click at [917, 576] on div "Cancel Add 1 Photo(s)" at bounding box center [642, 594] width 787 height 52
click at [934, 598] on span "Add 1 Photo(s)" at bounding box center [959, 602] width 87 height 22
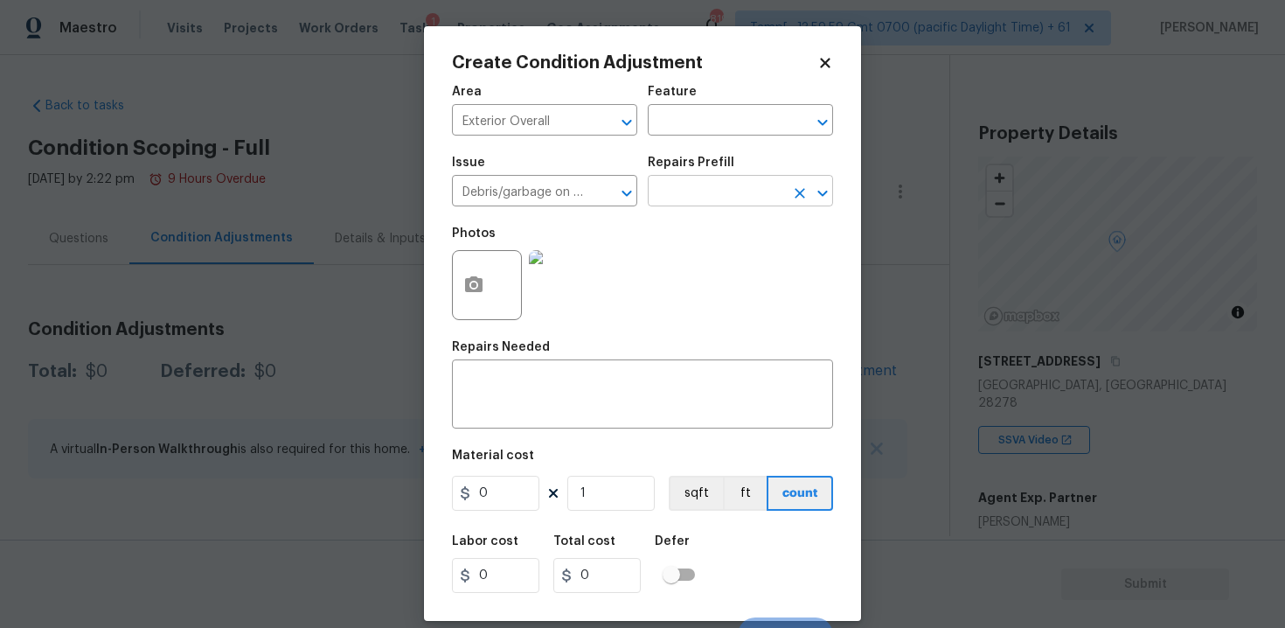
click at [685, 199] on input "text" at bounding box center [716, 192] width 136 height 27
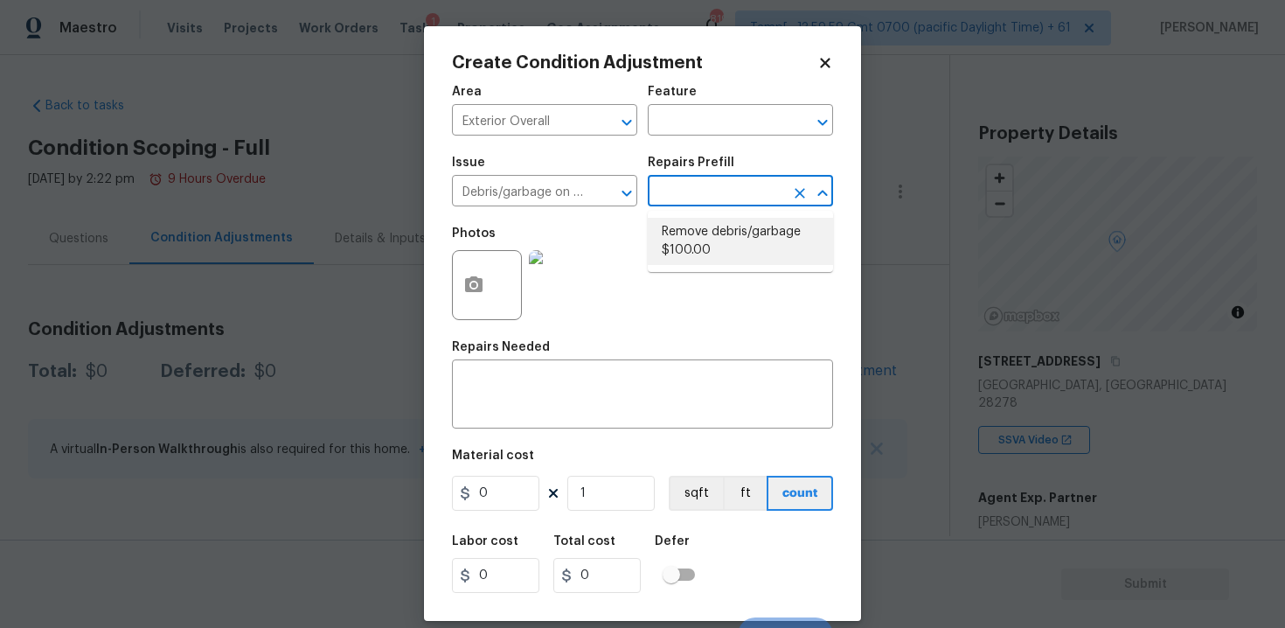
click at [694, 240] on li "Remove debris/garbage $100.00" at bounding box center [740, 241] width 185 height 47
type textarea "Remove, haul off, and properly dispose of any debris left by seller to offsite …"
type input "100"
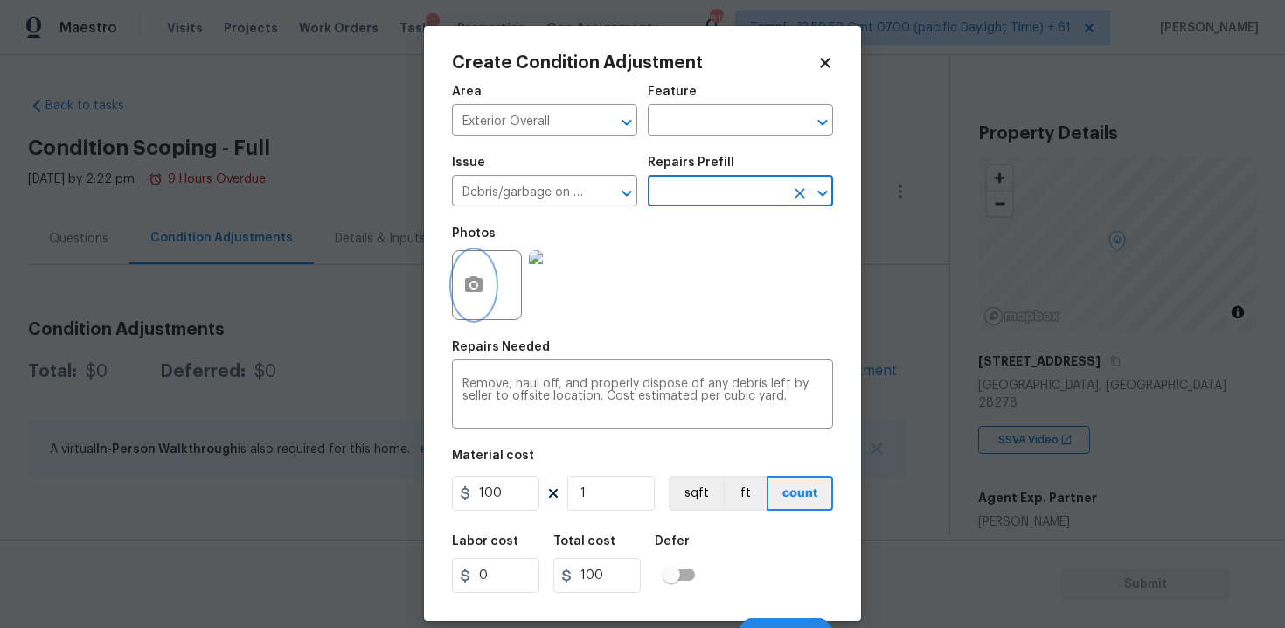
click at [478, 254] on button "button" at bounding box center [474, 285] width 42 height 68
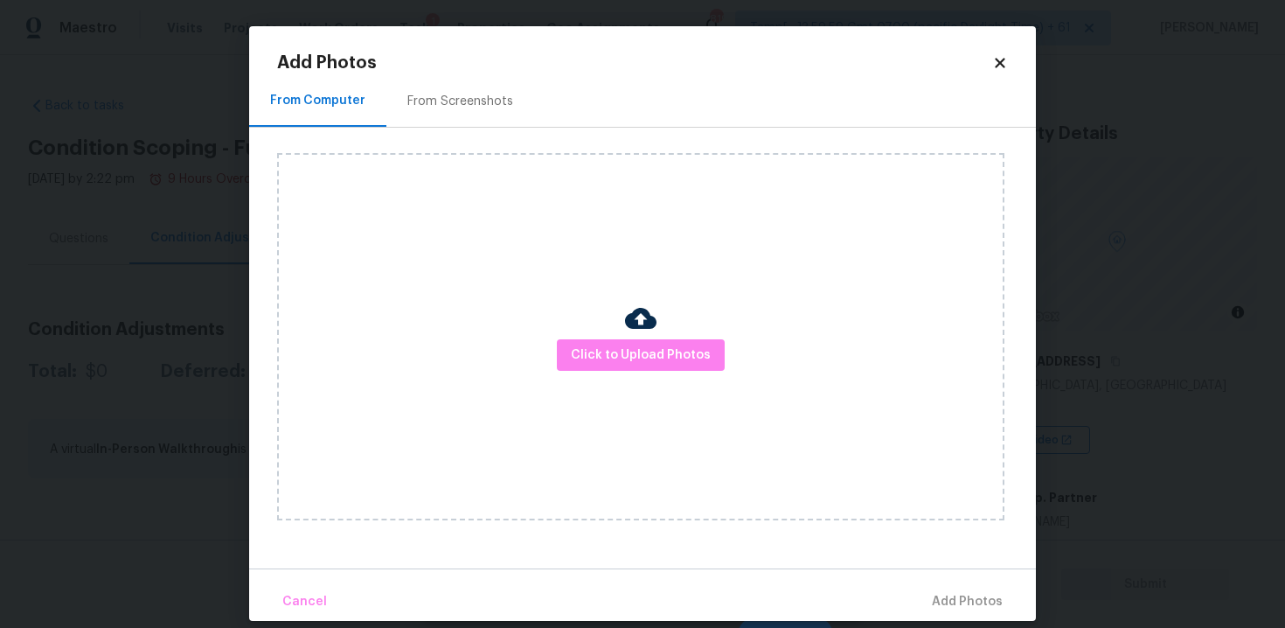
click at [635, 378] on div "Click to Upload Photos" at bounding box center [640, 336] width 727 height 367
click at [635, 355] on span "Click to Upload Photos" at bounding box center [641, 355] width 140 height 22
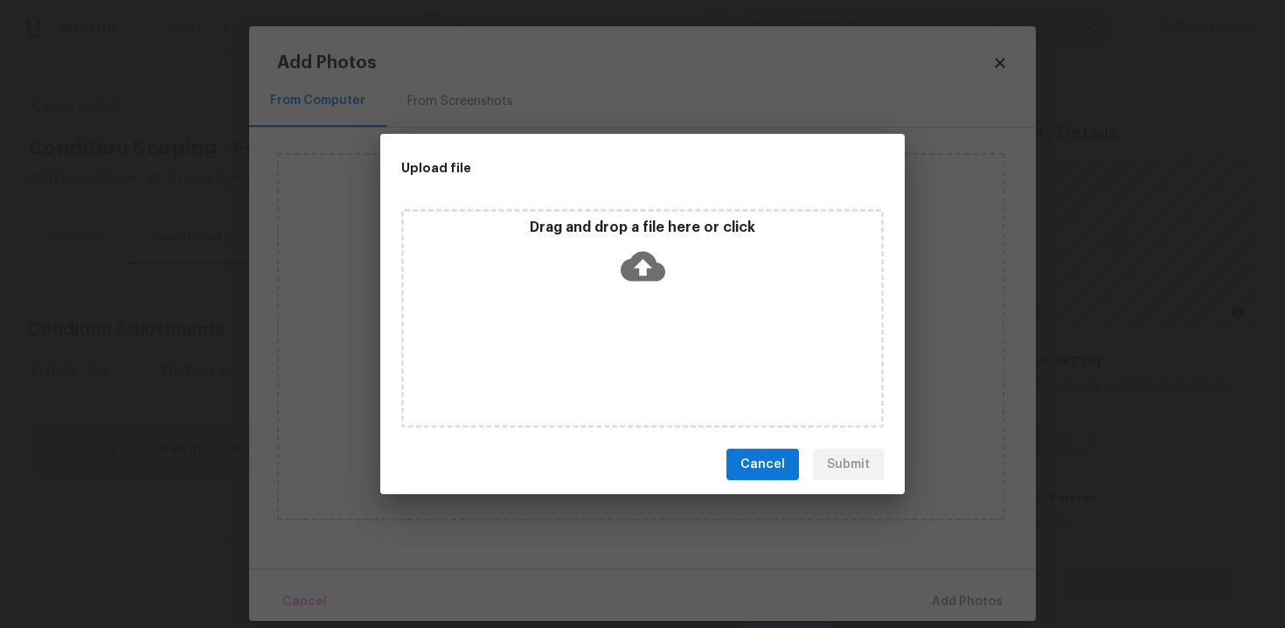
click at [638, 290] on div "Drag and drop a file here or click" at bounding box center [642, 256] width 477 height 75
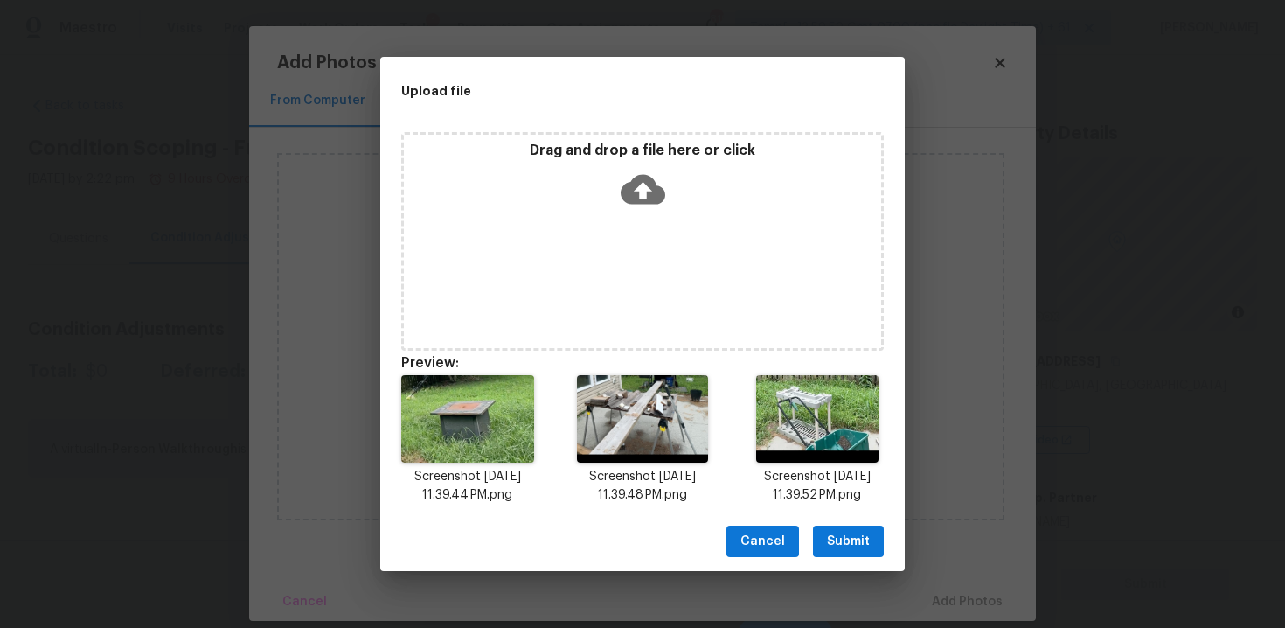
scroll to position [14, 0]
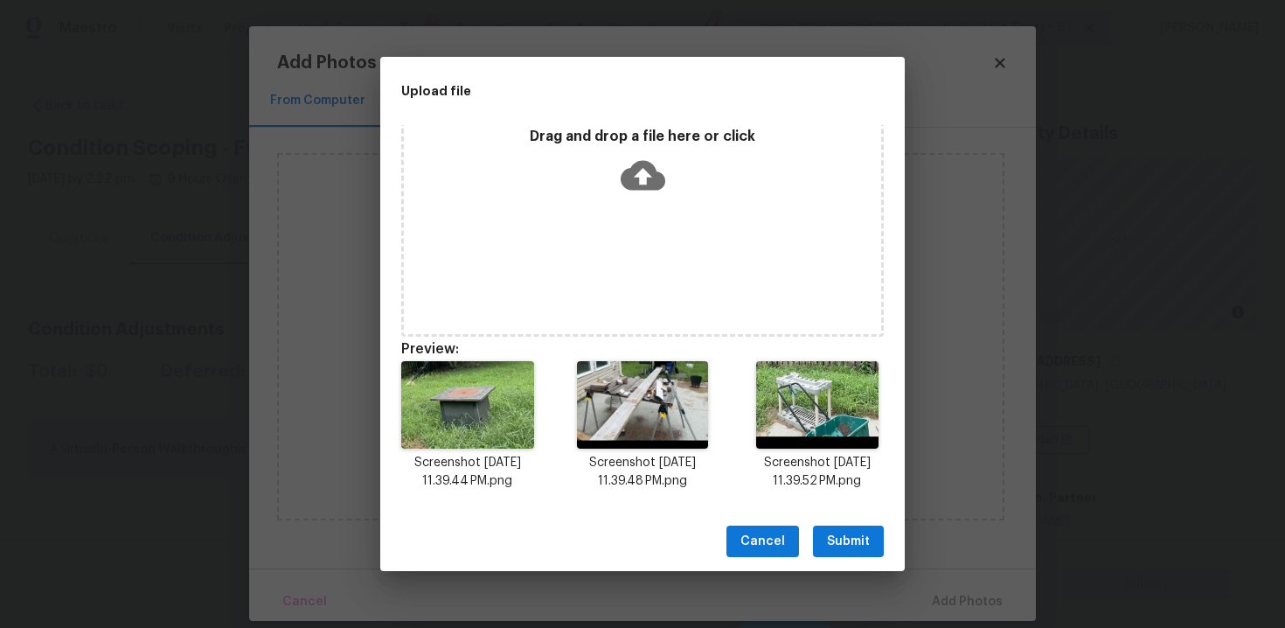
click at [847, 557] on div "Cancel Submit" at bounding box center [642, 541] width 524 height 60
click at [849, 544] on span "Submit" at bounding box center [848, 542] width 43 height 22
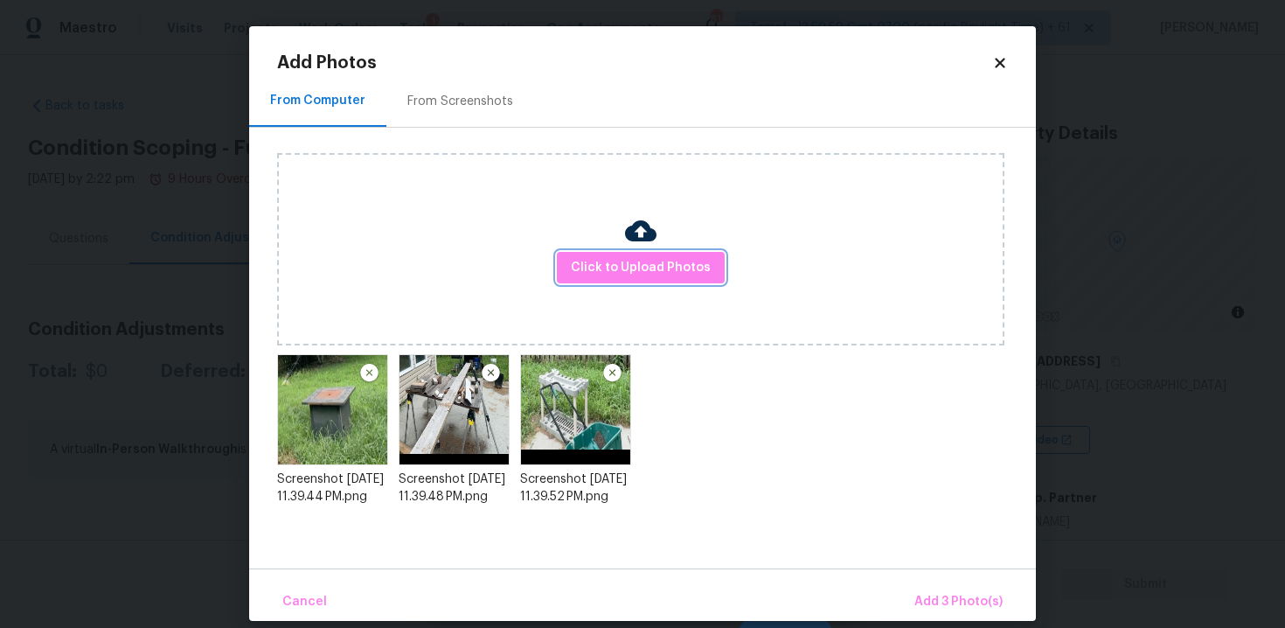
scroll to position [0, 0]
click at [956, 589] on button "Add 3 Photo(s)" at bounding box center [958, 602] width 102 height 38
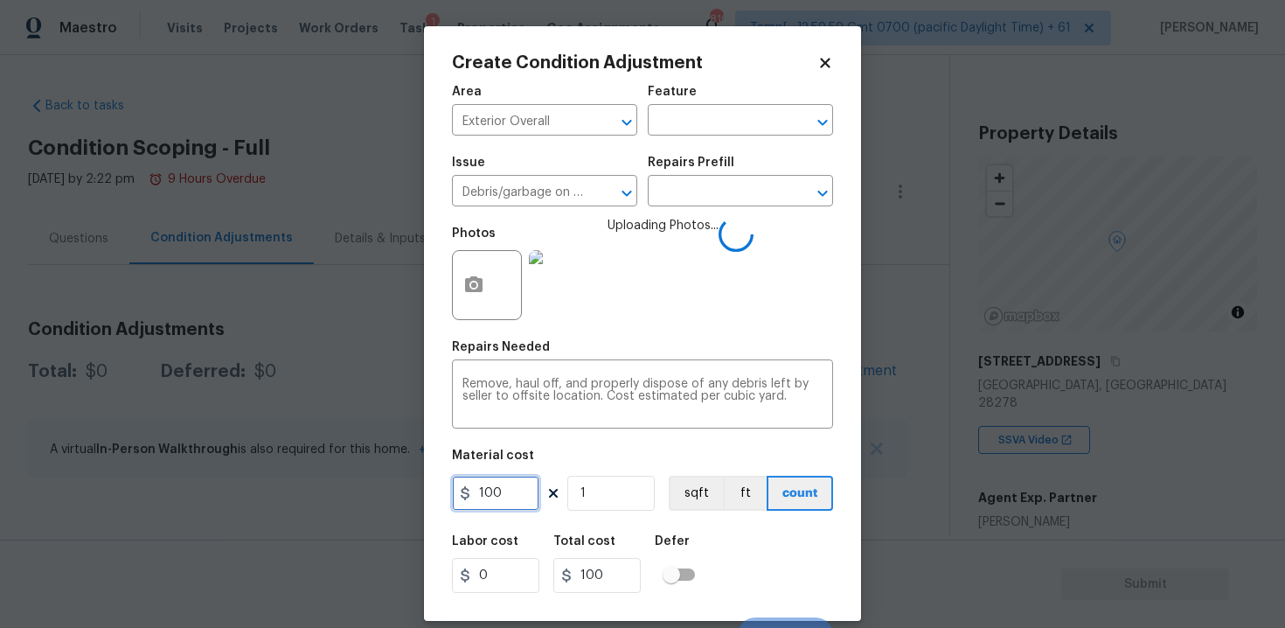
click at [500, 491] on input "100" at bounding box center [495, 493] width 87 height 35
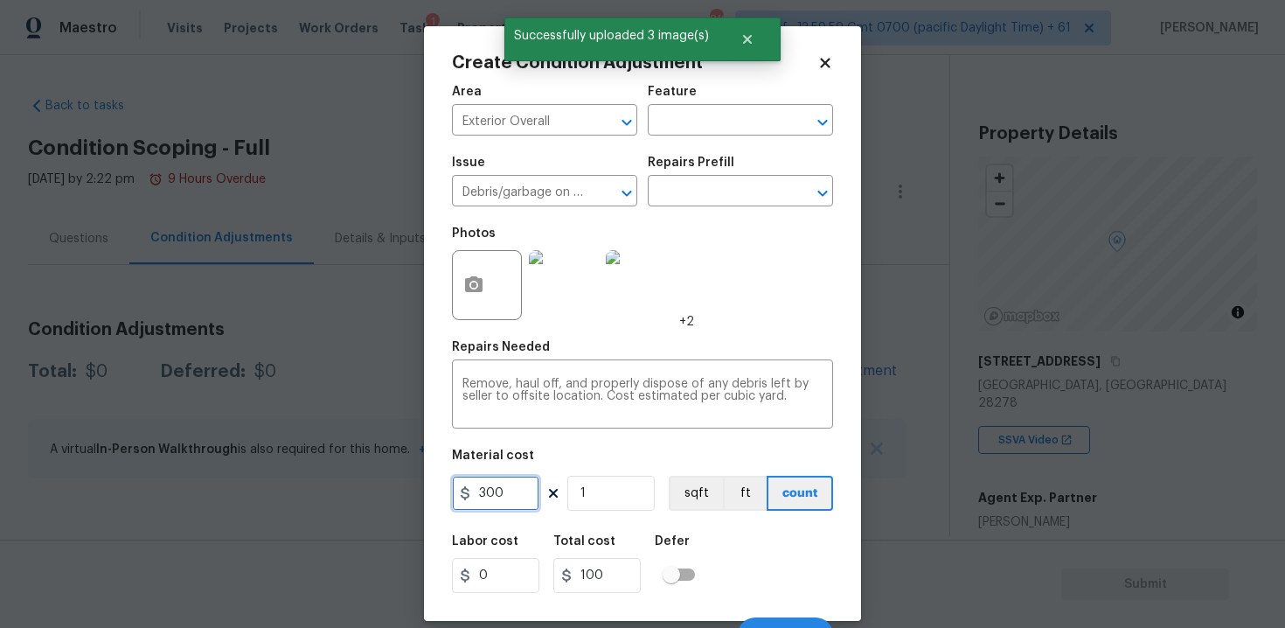
type input "300"
click at [699, 536] on div "Defer" at bounding box center [680, 546] width 51 height 23
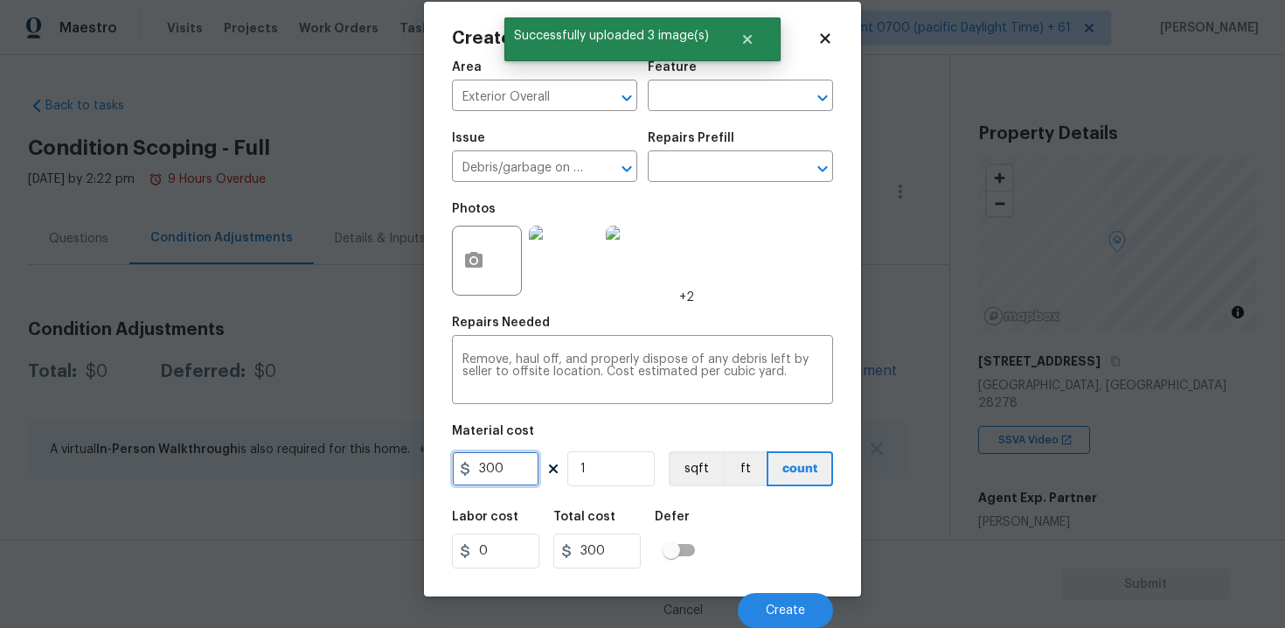
click at [510, 451] on input "300" at bounding box center [495, 468] width 87 height 35
type input "200"
click at [750, 492] on div "Area Exterior Overall ​ Feature ​ Issue Debris/garbage on site ​ Repairs Prefil…" at bounding box center [642, 339] width 381 height 577
type input "200"
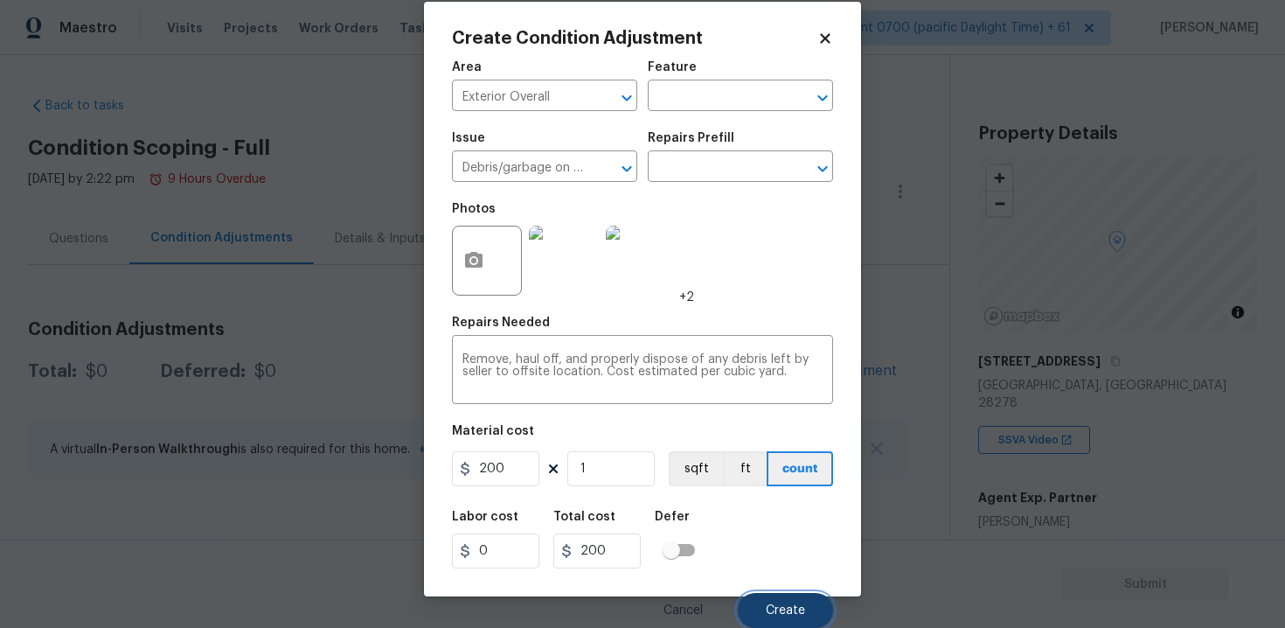
click at [791, 604] on span "Create" at bounding box center [785, 610] width 39 height 13
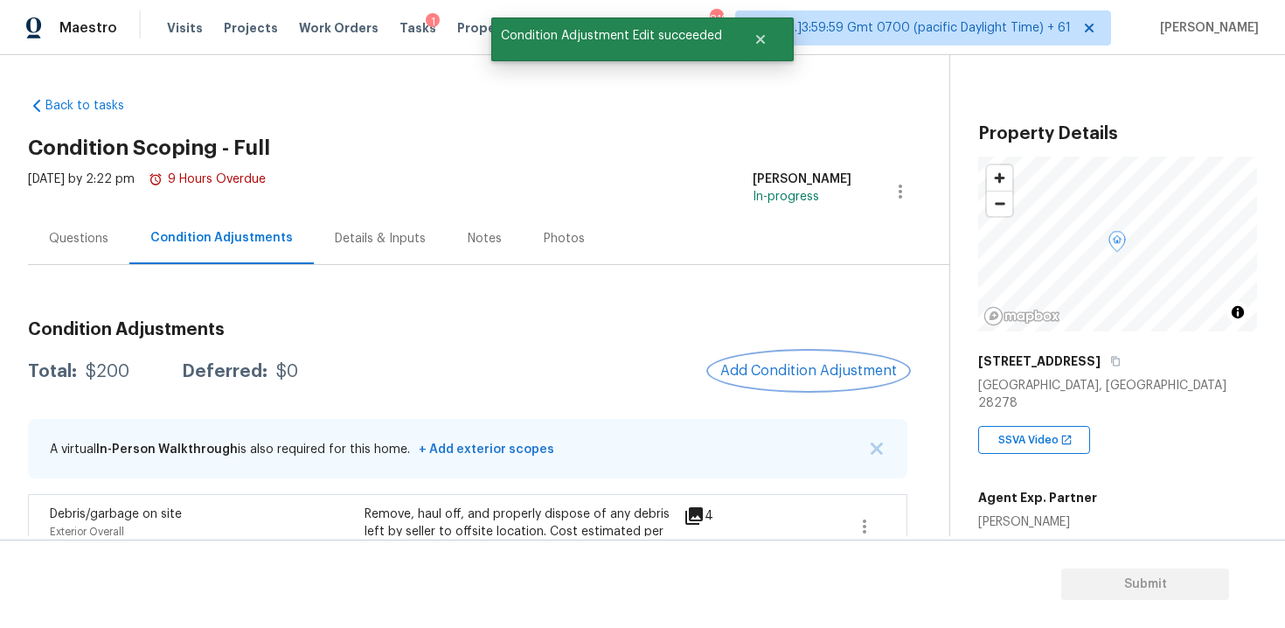
scroll to position [56, 0]
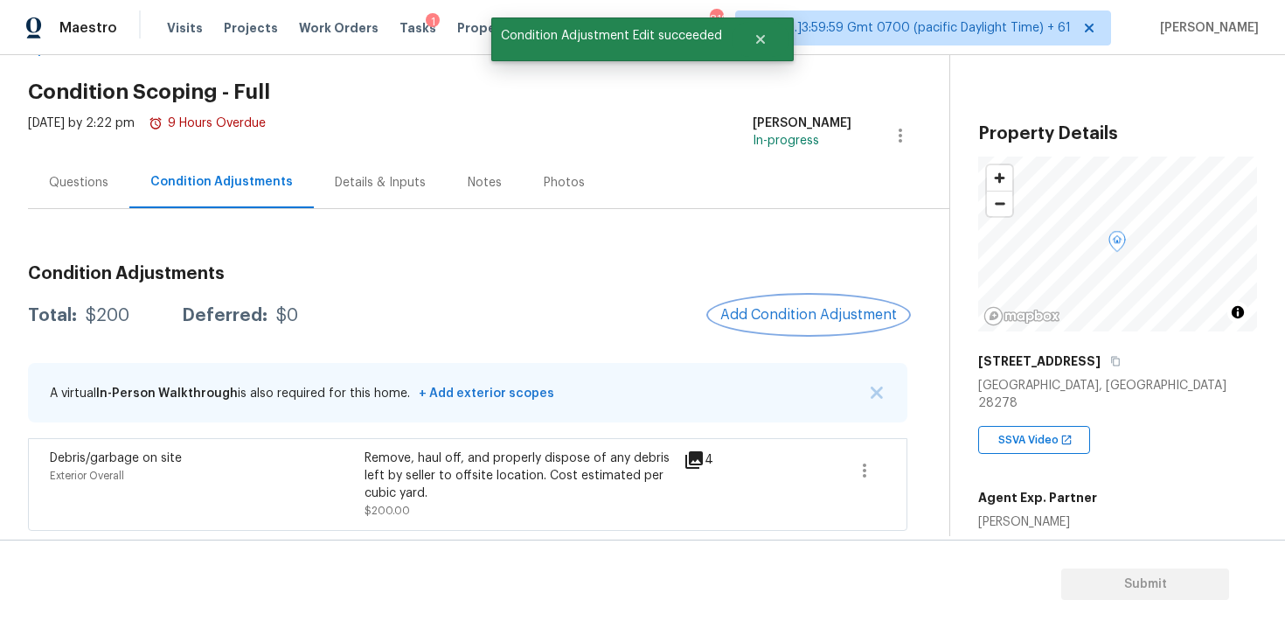
click at [760, 307] on span "Add Condition Adjustment" at bounding box center [808, 315] width 177 height 16
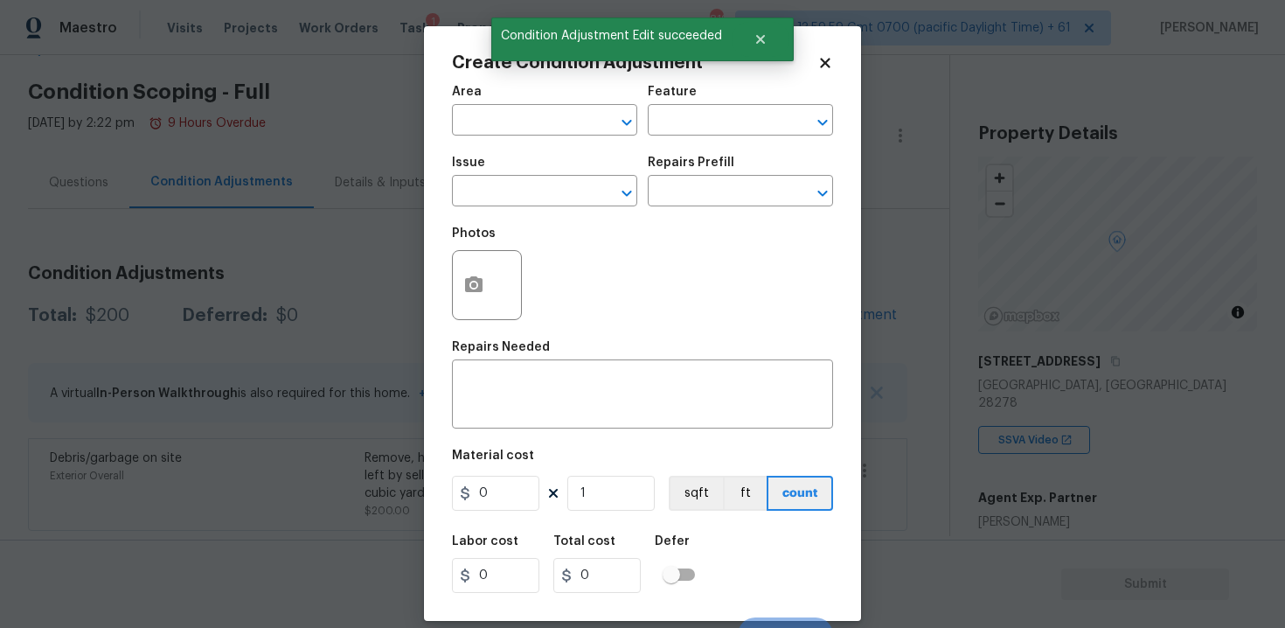
click at [488, 102] on div "Area" at bounding box center [544, 97] width 185 height 23
click at [495, 115] on input "text" at bounding box center [520, 121] width 136 height 27
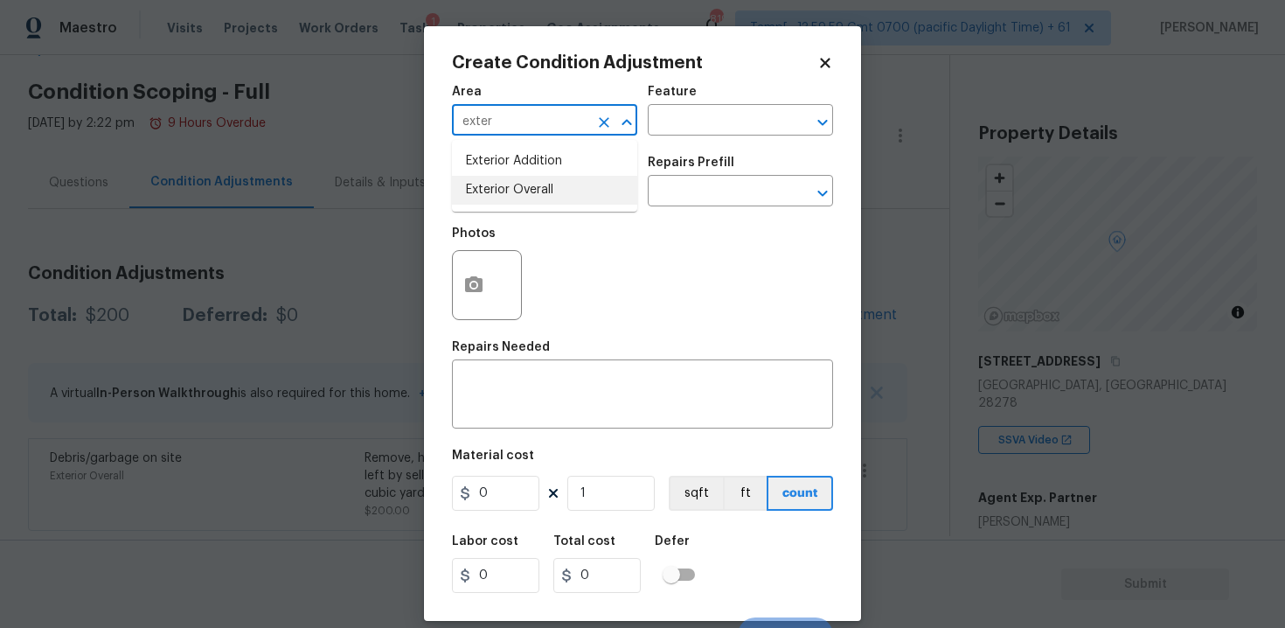
click at [506, 187] on li "Exterior Overall" at bounding box center [544, 190] width 185 height 29
type input "Exterior Overall"
click at [506, 187] on input "text" at bounding box center [520, 192] width 136 height 27
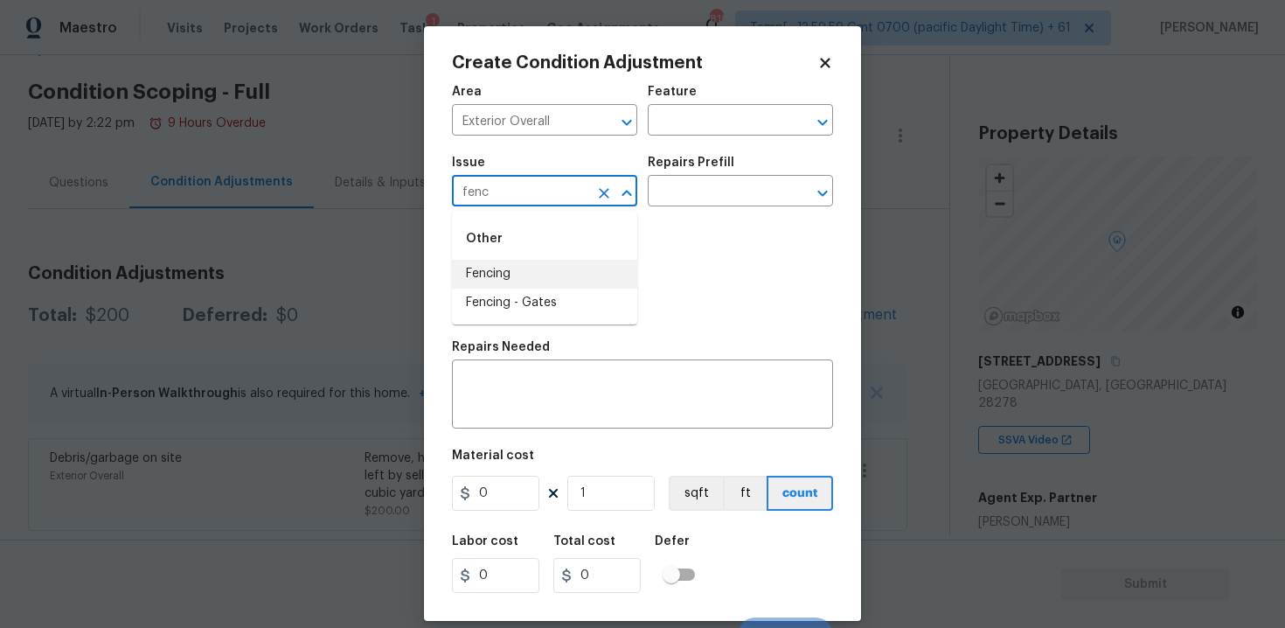
click at [521, 260] on li "Fencing" at bounding box center [544, 274] width 185 height 29
type input "Fencing"
click at [559, 358] on div "Repairs Needed" at bounding box center [642, 352] width 381 height 23
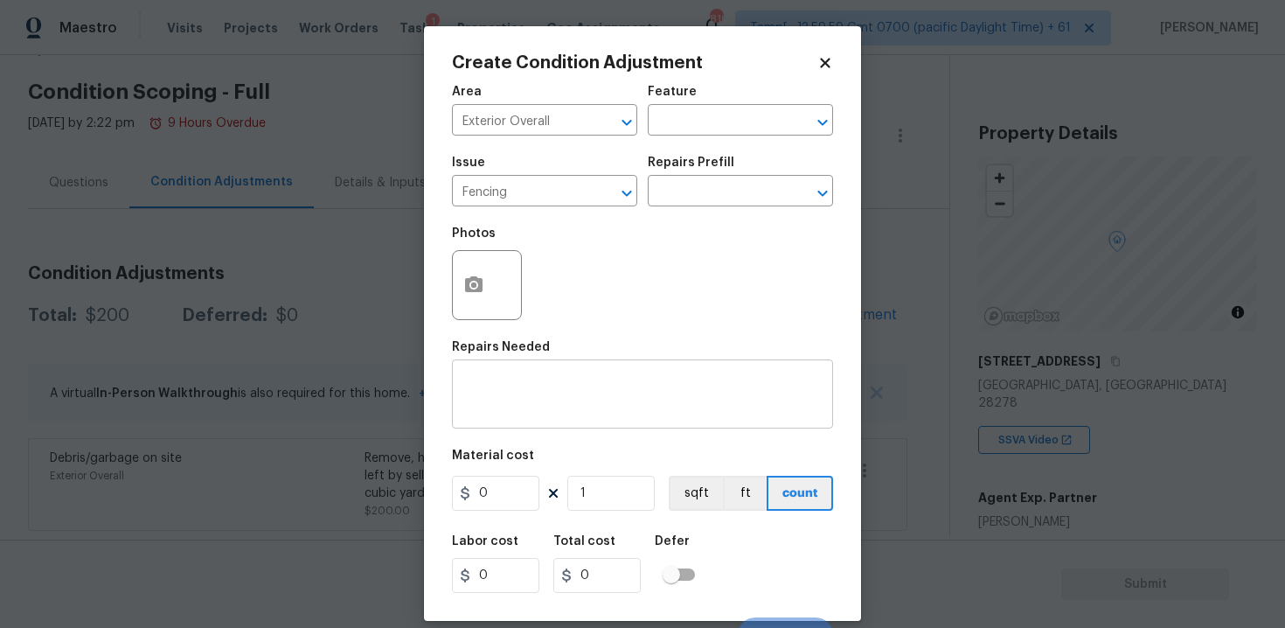
click at [552, 368] on div "x ​" at bounding box center [642, 396] width 381 height 65
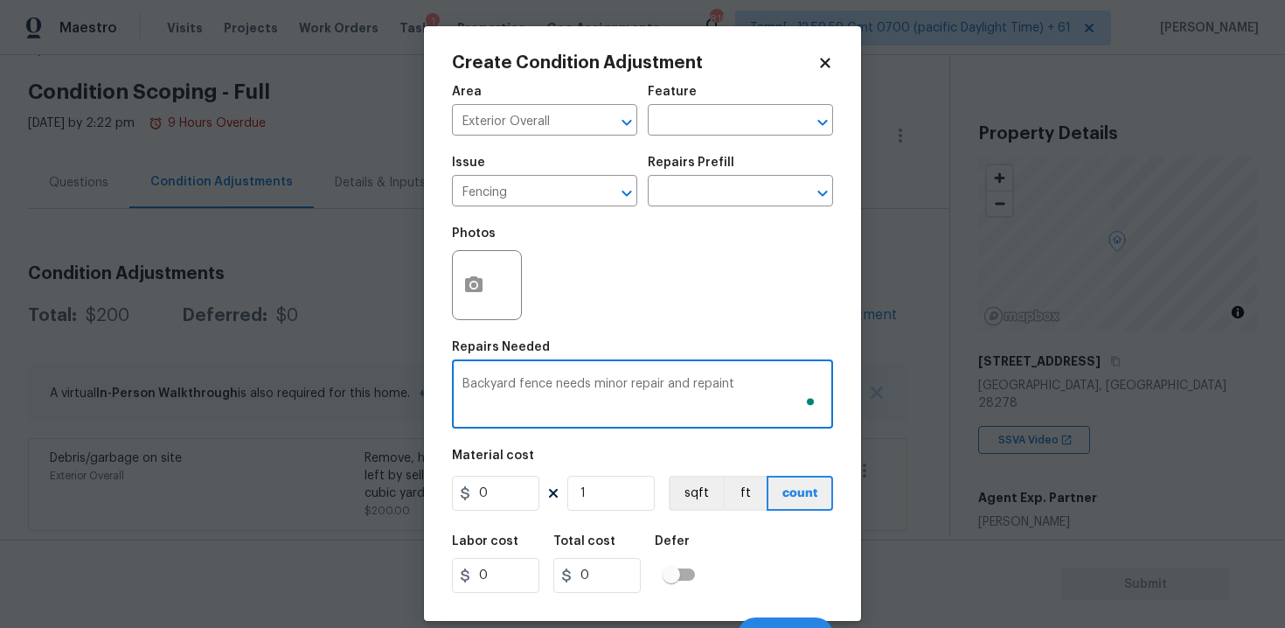
type textarea "Backyard fence needs minor repair and repaint"
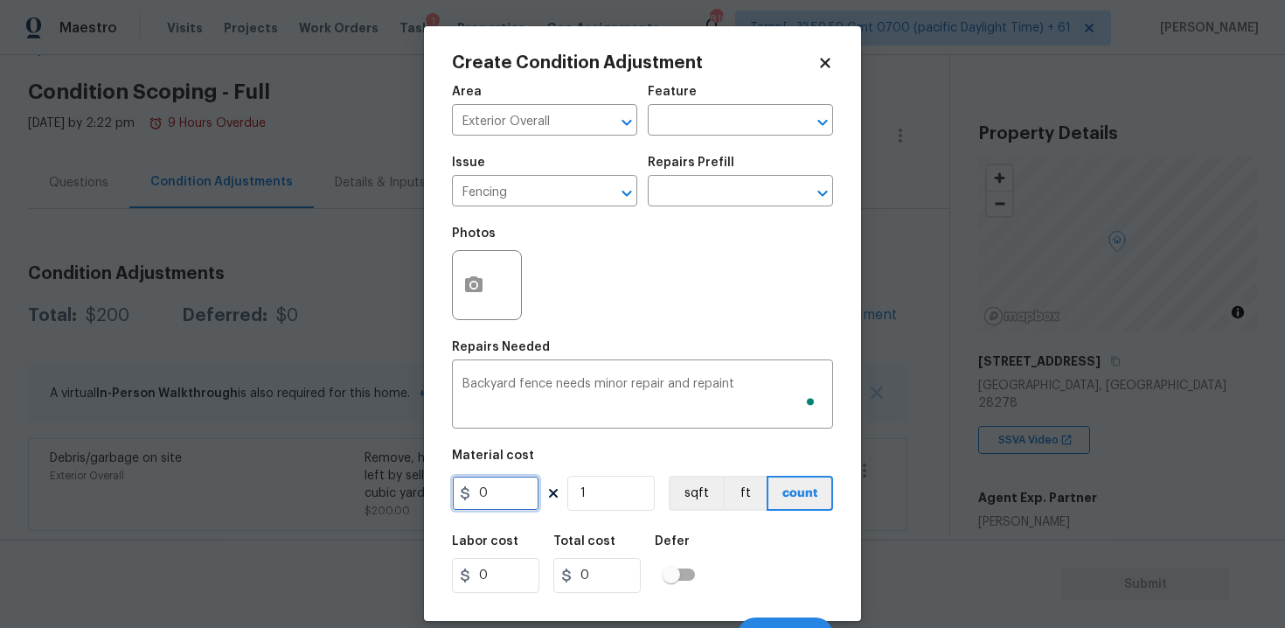
click at [497, 498] on input "0" at bounding box center [495, 493] width 87 height 35
type input "1500"
click at [454, 306] on div at bounding box center [487, 285] width 70 height 70
type input "1500"
click at [466, 269] on button "button" at bounding box center [474, 285] width 42 height 68
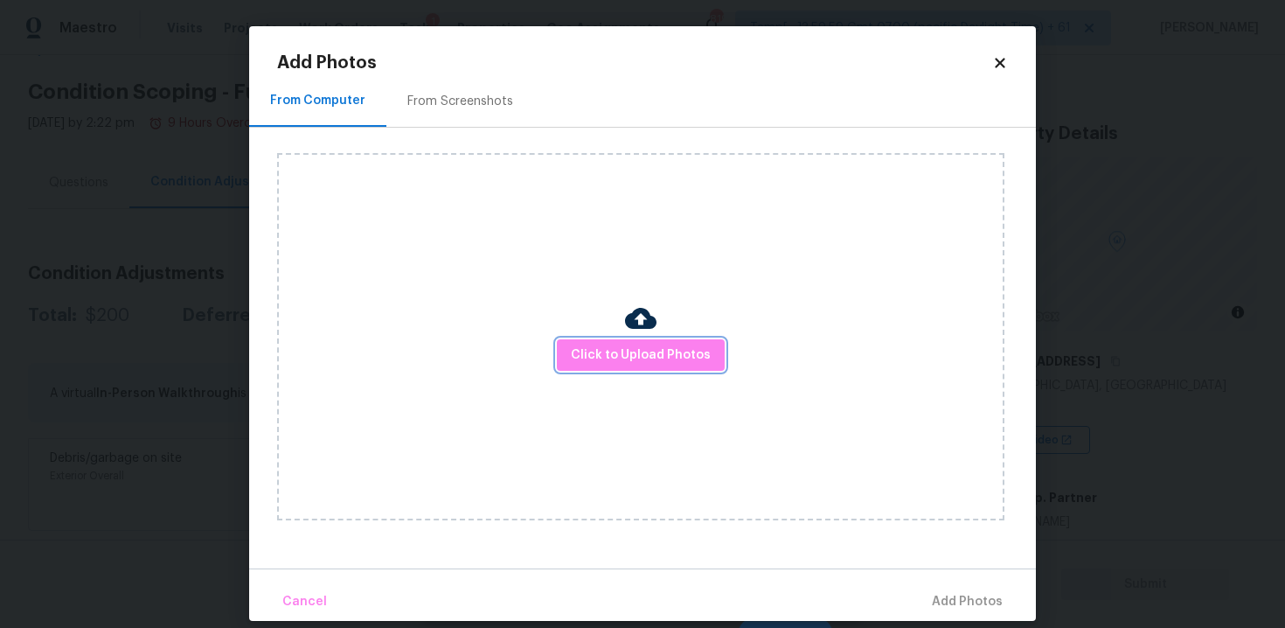
click at [681, 339] on button "Click to Upload Photos" at bounding box center [641, 355] width 168 height 32
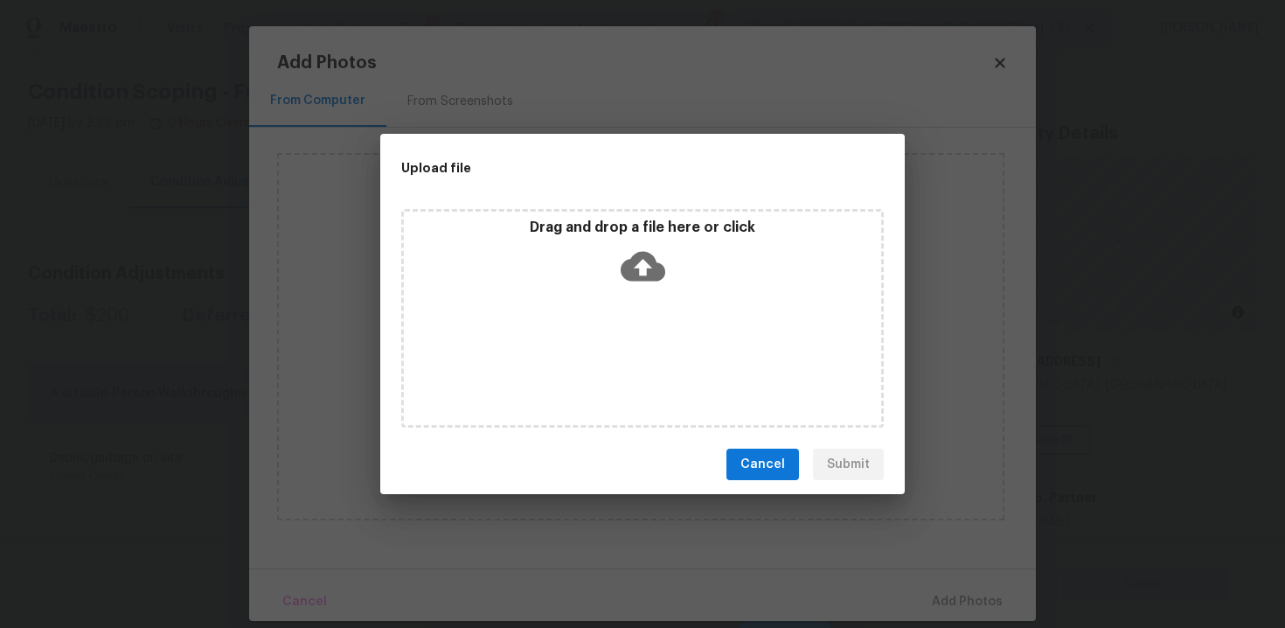
click at [681, 338] on div "Drag and drop a file here or click" at bounding box center [642, 318] width 483 height 219
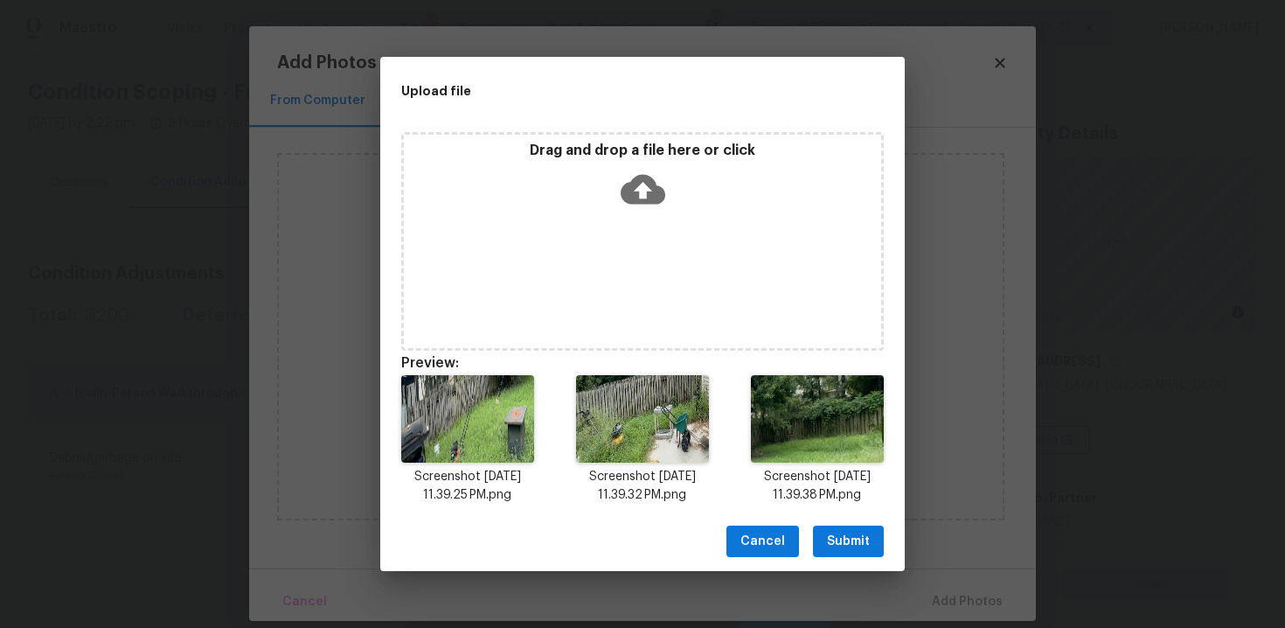
scroll to position [14, 0]
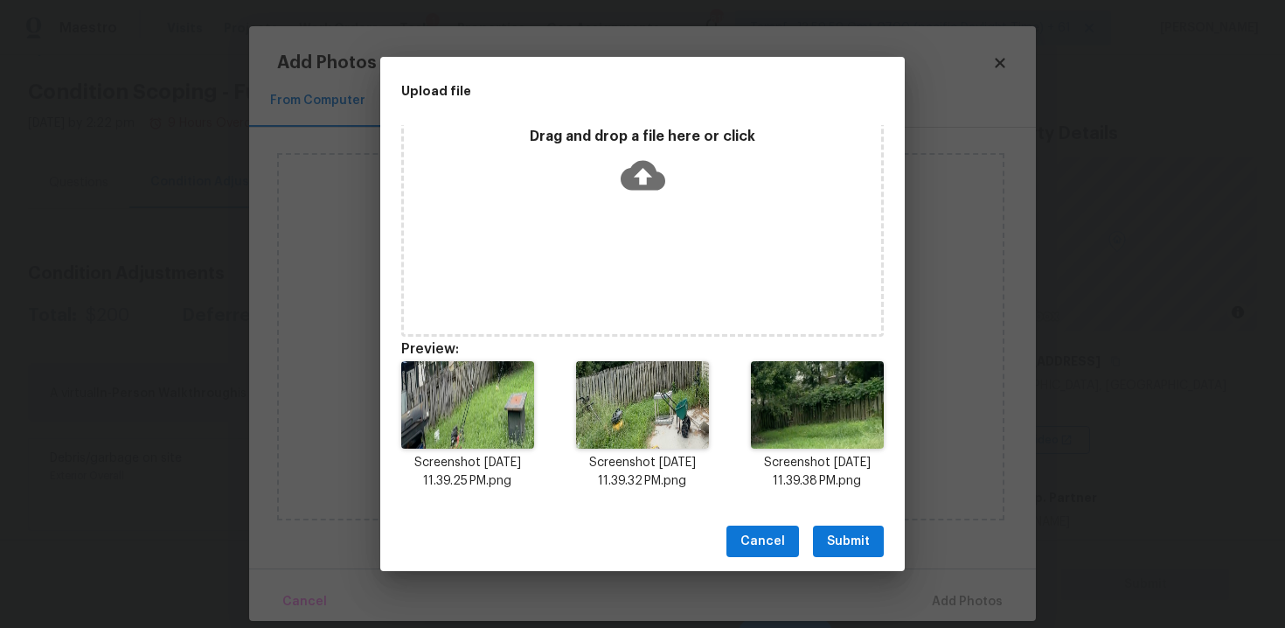
click at [820, 546] on button "Submit" at bounding box center [848, 541] width 71 height 32
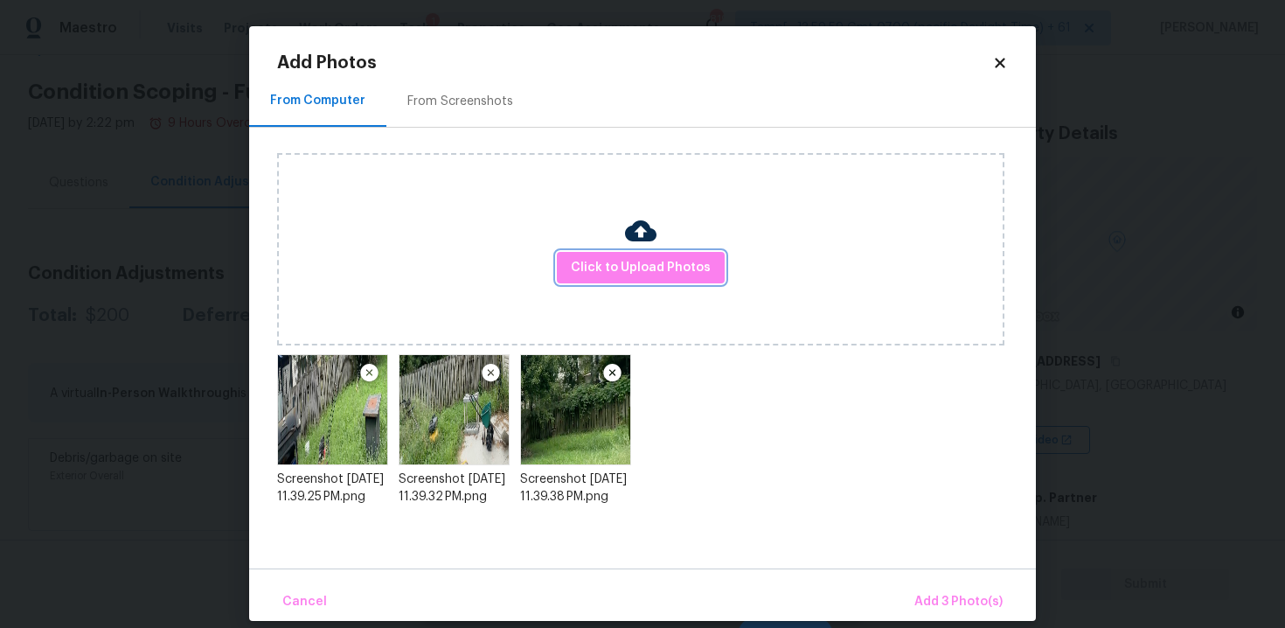
scroll to position [0, 0]
click at [943, 606] on span "Add 3 Photo(s)" at bounding box center [958, 602] width 88 height 22
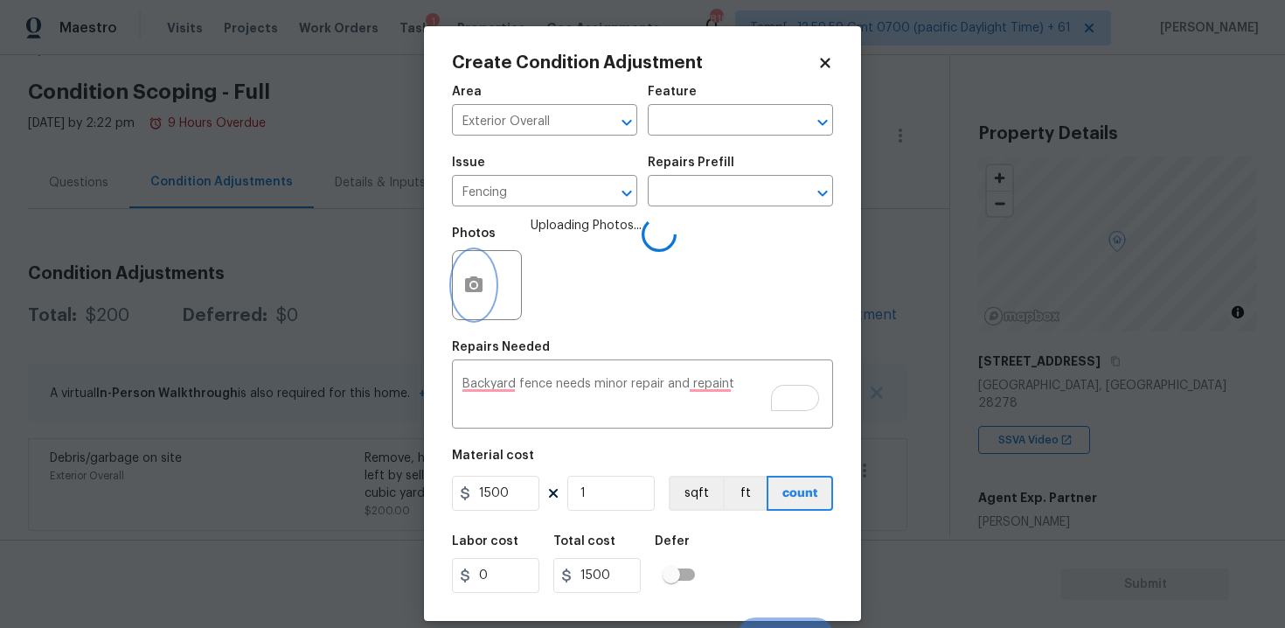
scroll to position [25, 0]
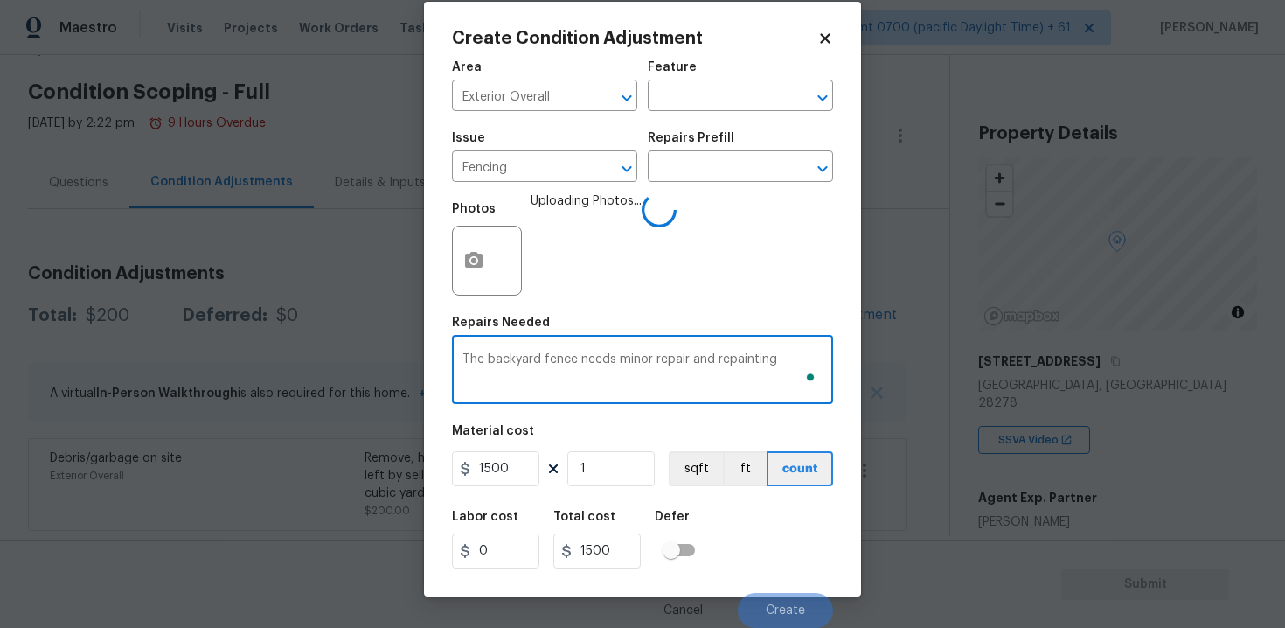
type textarea "The backyard fence needs minor repair and repainting"
